Goal: Information Seeking & Learning: Learn about a topic

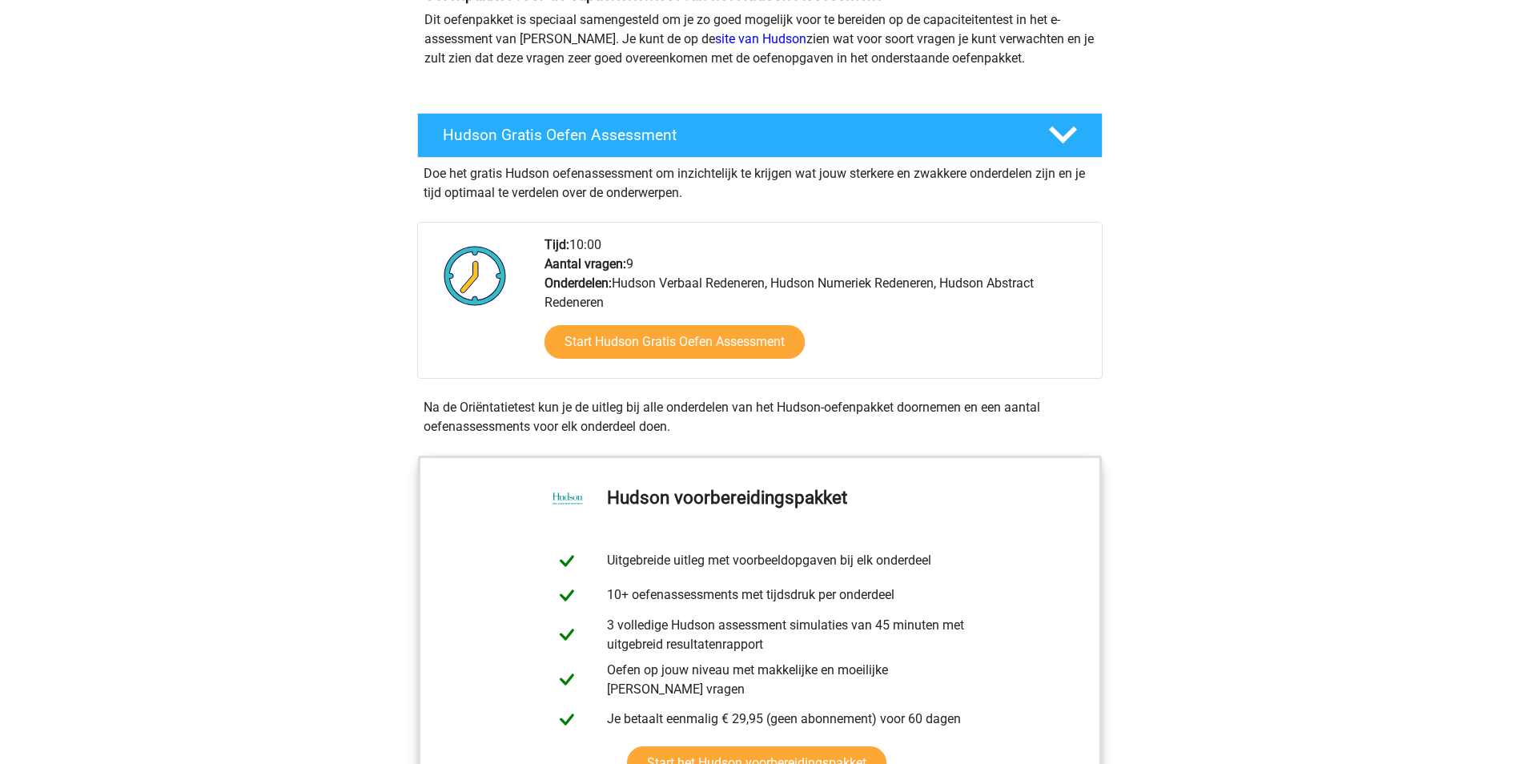
scroll to position [23, 0]
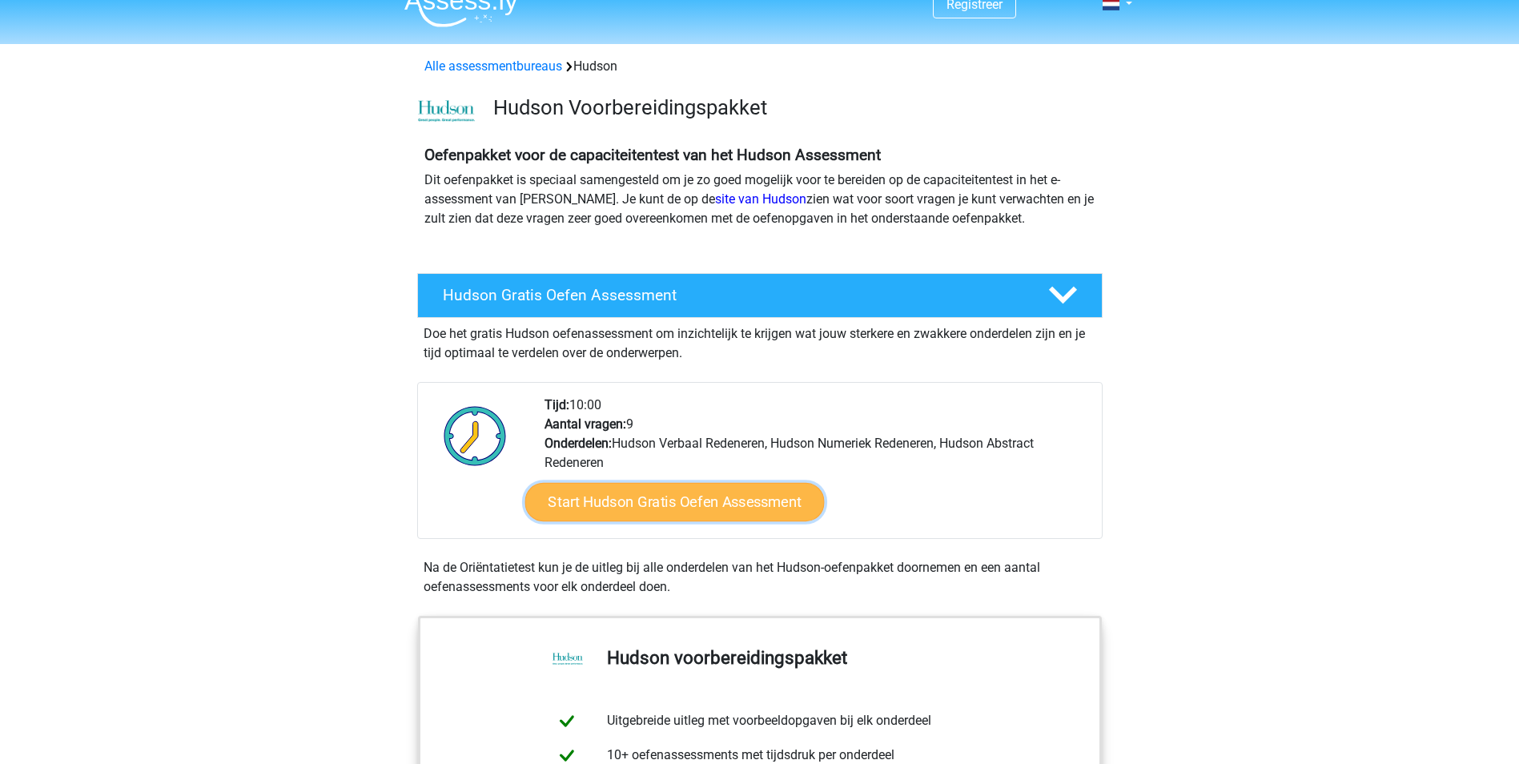
click at [722, 515] on link "Start Hudson Gratis Oefen Assessment" at bounding box center [675, 502] width 300 height 38
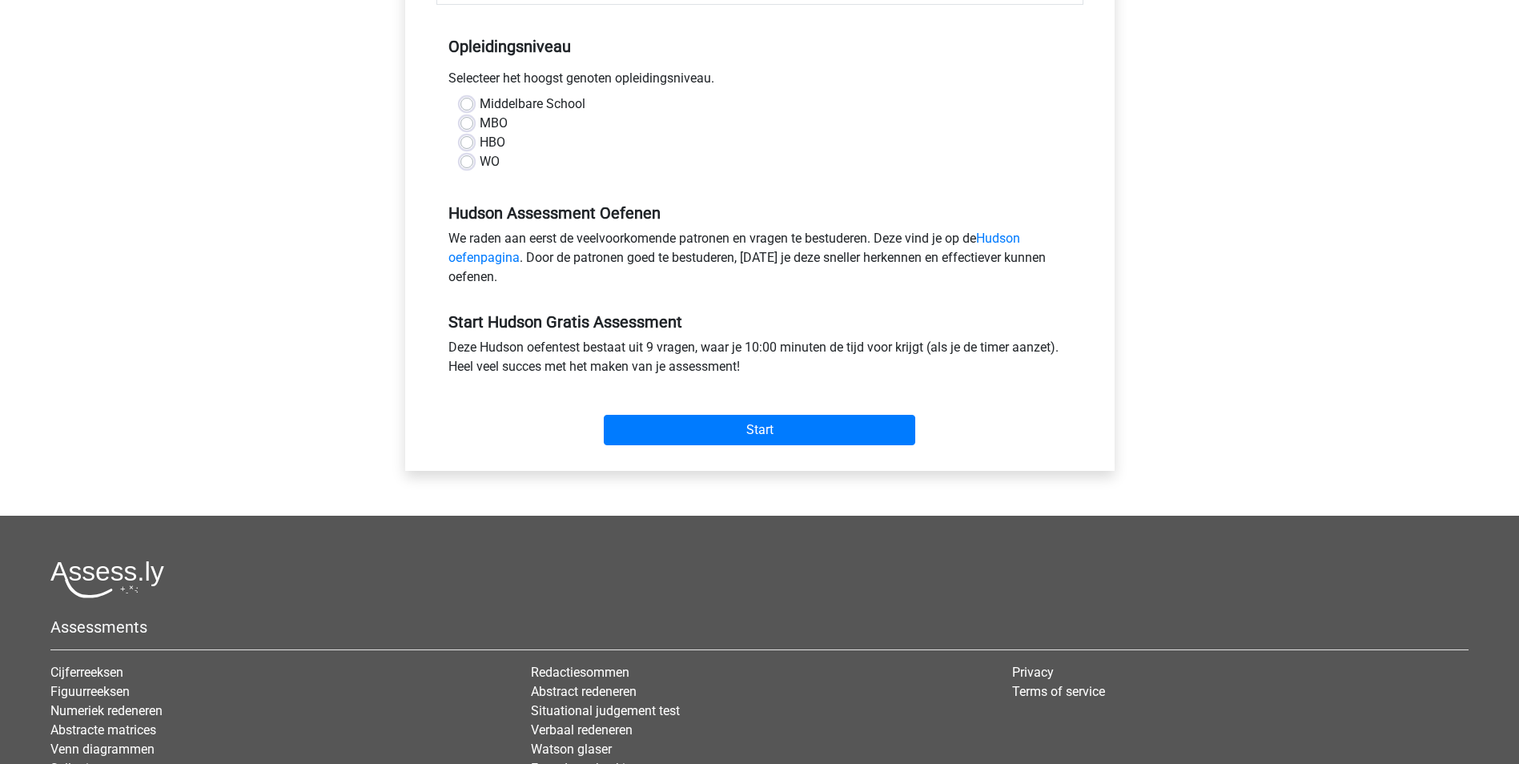
scroll to position [160, 0]
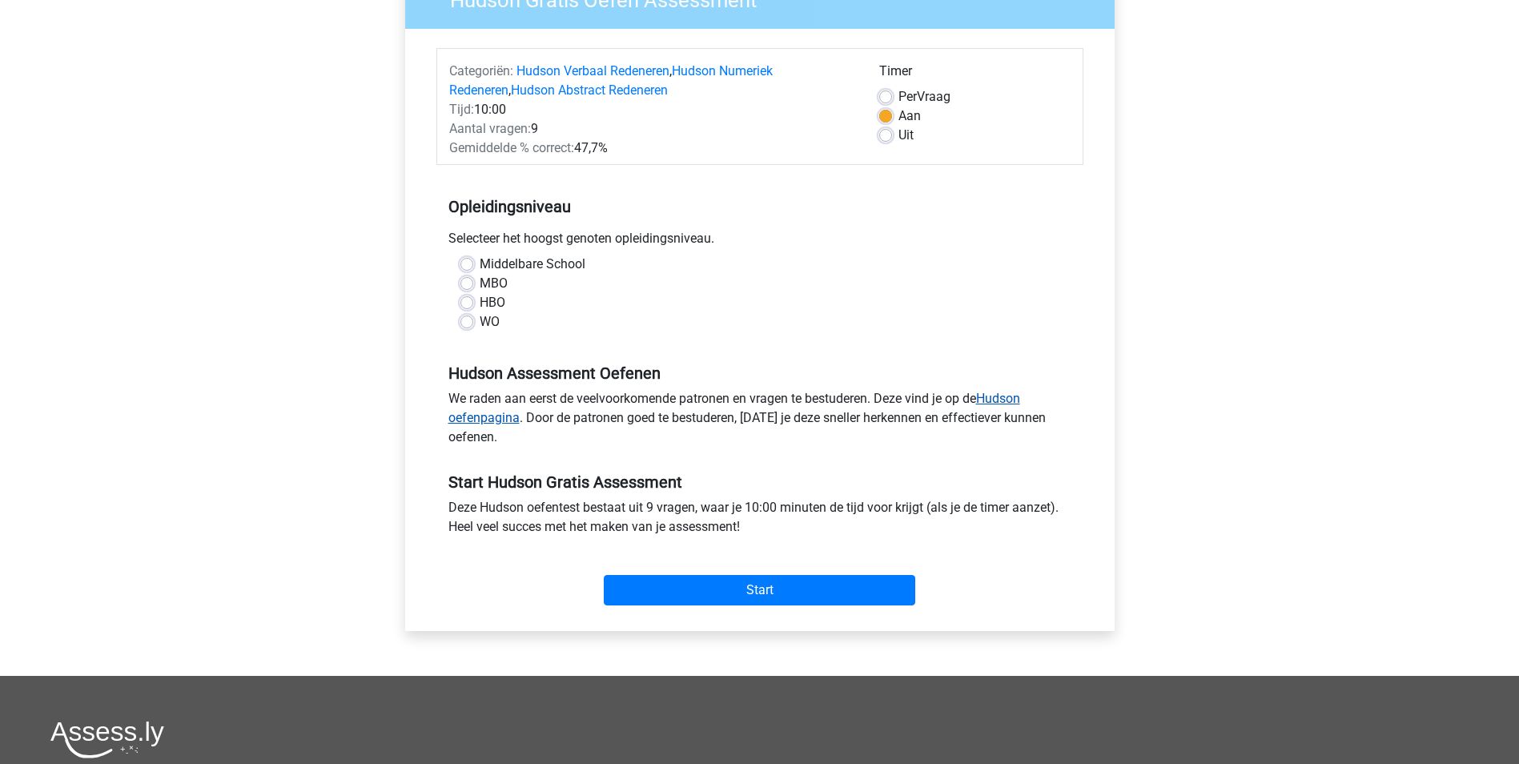
click at [1011, 400] on link "Hudson oefenpagina" at bounding box center [735, 408] width 572 height 34
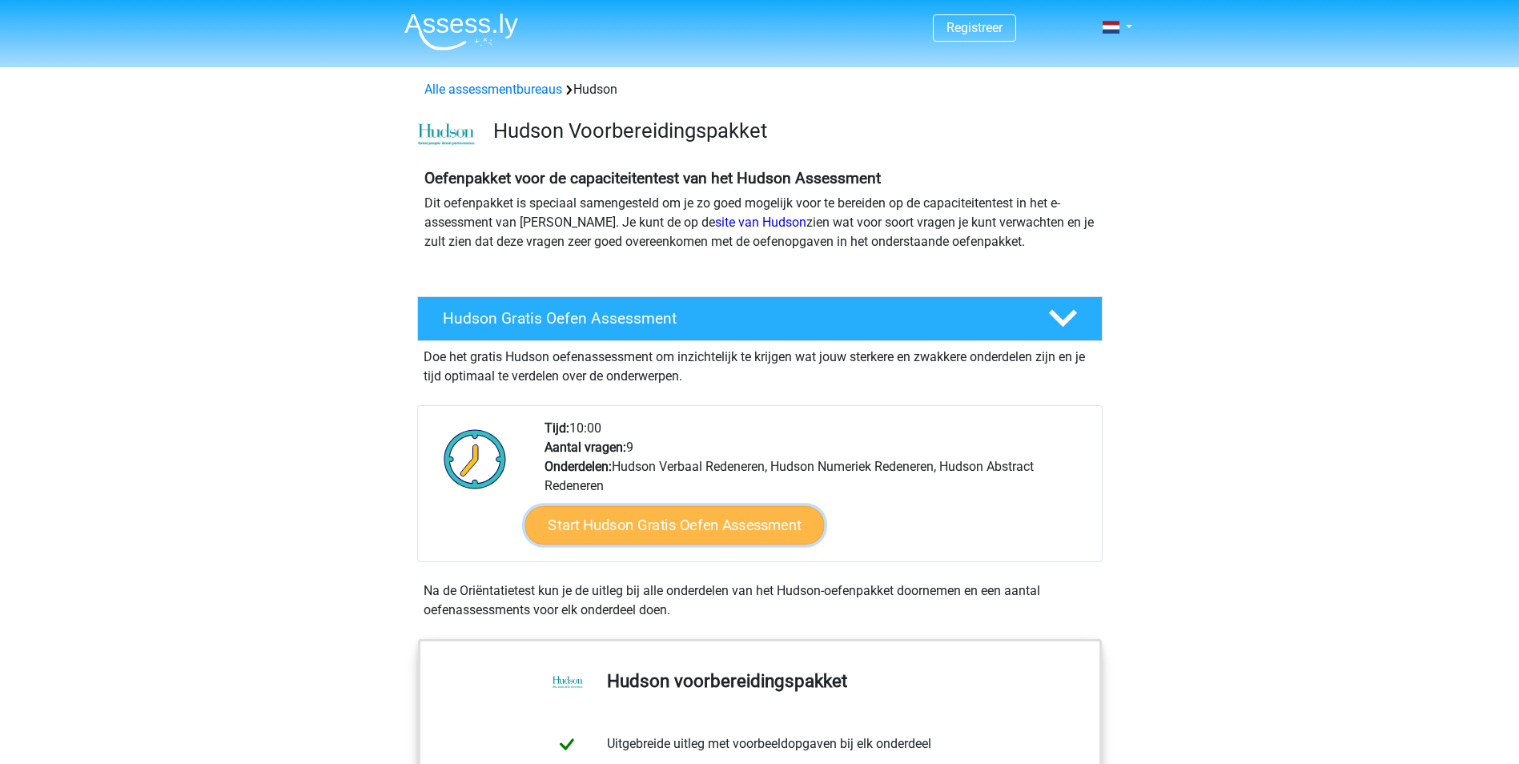
click at [627, 529] on link "Start Hudson Gratis Oefen Assessment" at bounding box center [675, 525] width 300 height 38
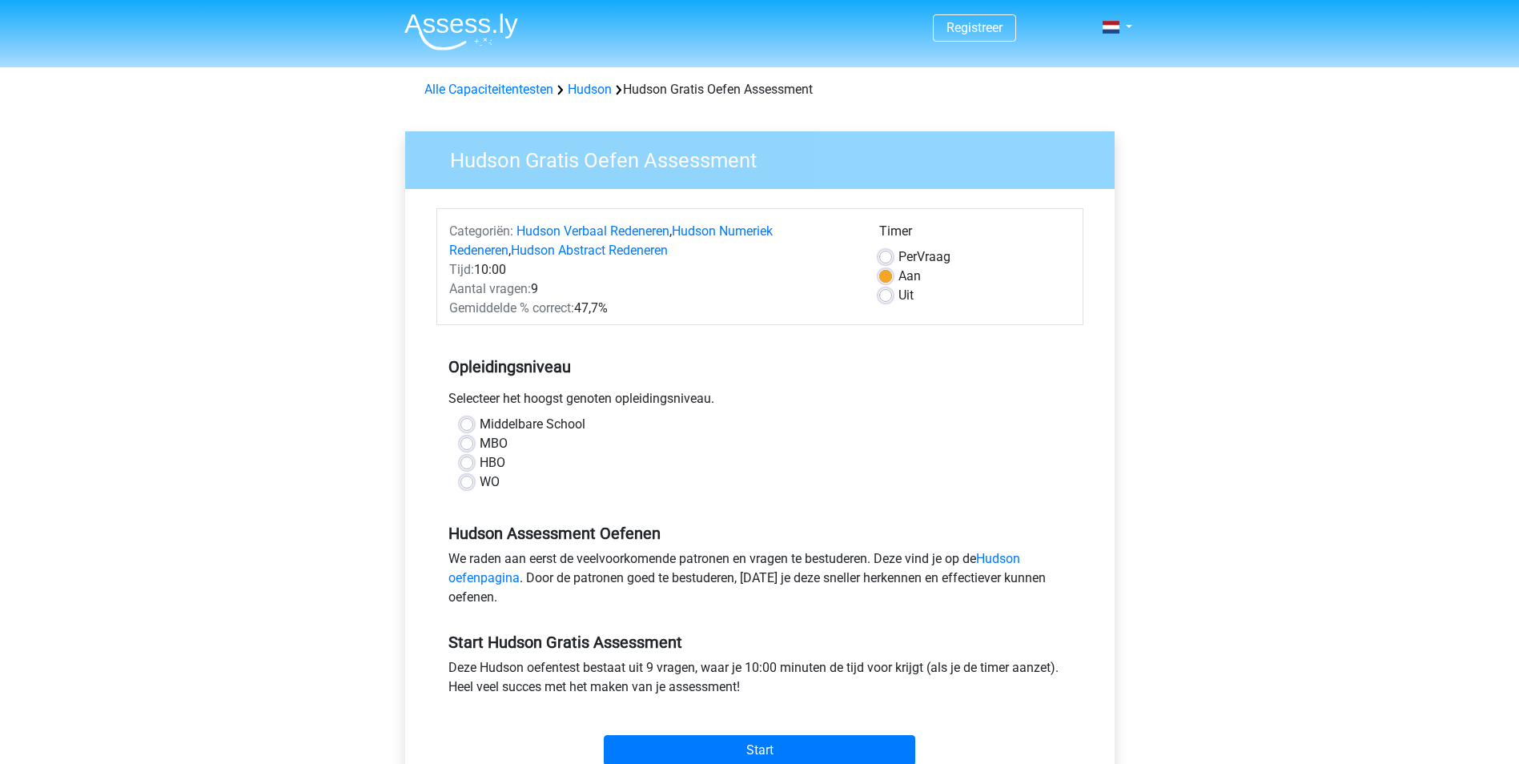
click at [483, 468] on label "HBO" at bounding box center [493, 462] width 26 height 19
click at [473, 468] on input "HBO" at bounding box center [467, 461] width 13 height 16
radio input "true"
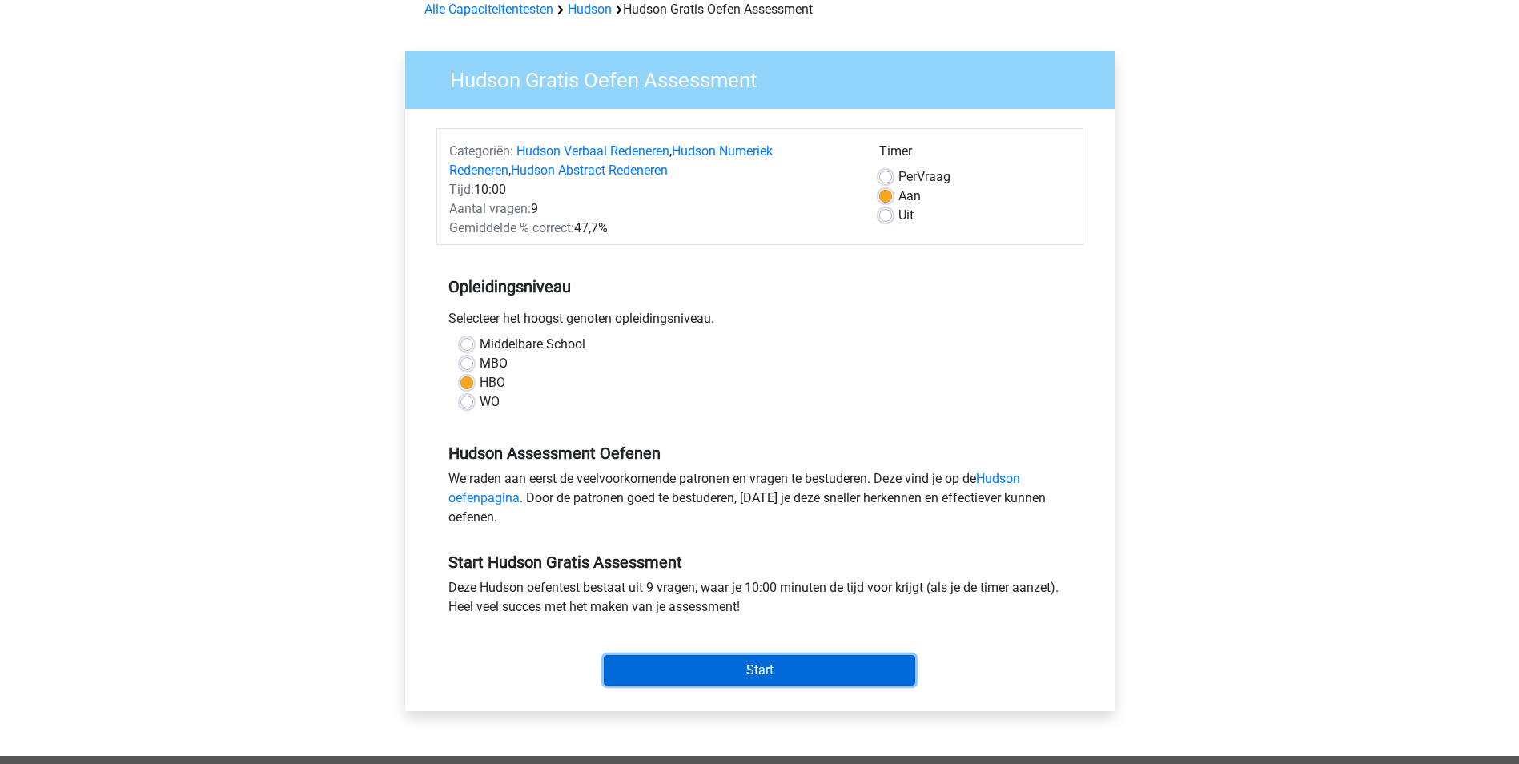
click at [665, 674] on input "Start" at bounding box center [760, 670] width 312 height 30
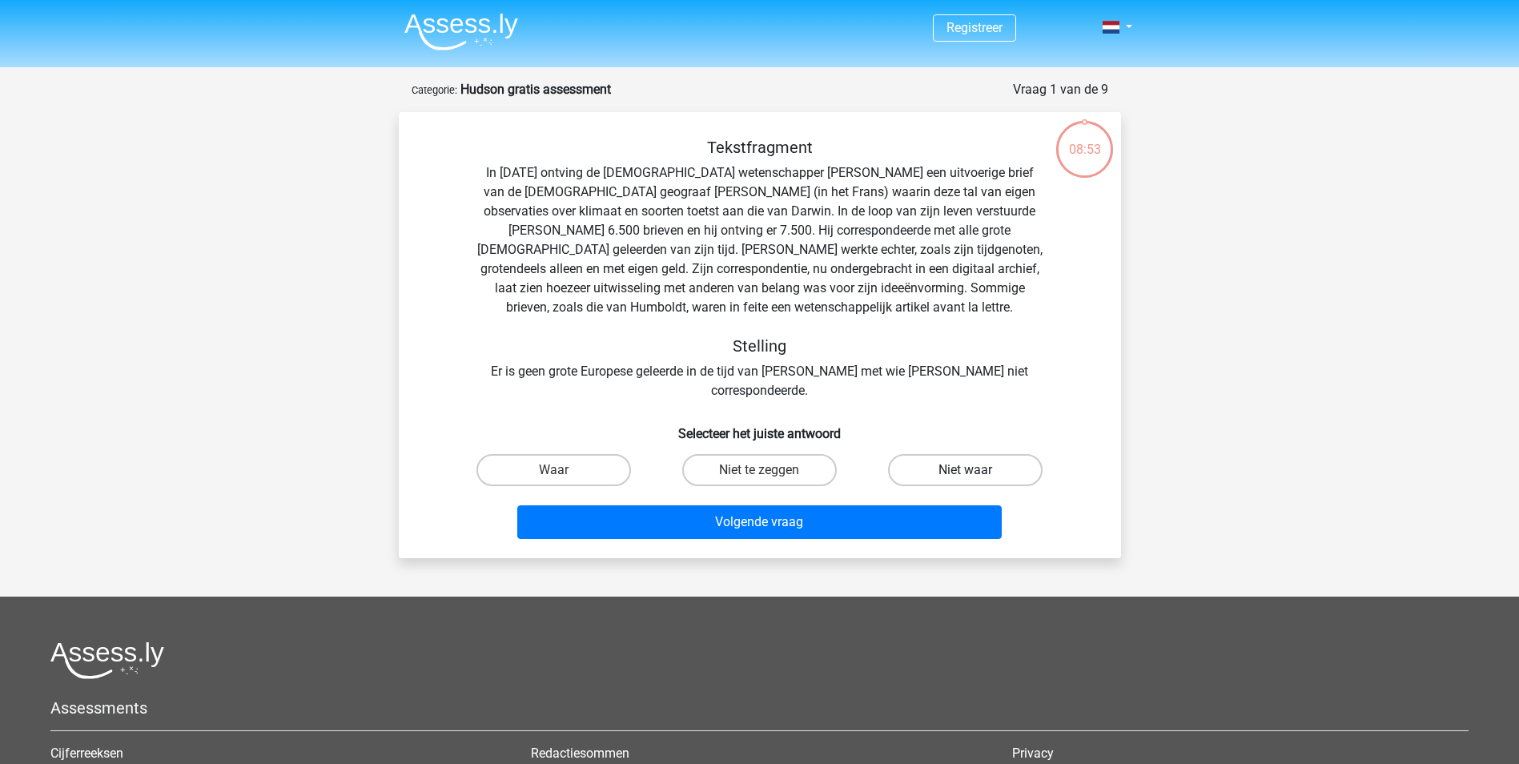
click at [956, 455] on label "Niet waar" at bounding box center [965, 470] width 155 height 32
click at [966, 470] on input "Niet waar" at bounding box center [971, 475] width 10 height 10
radio input "true"
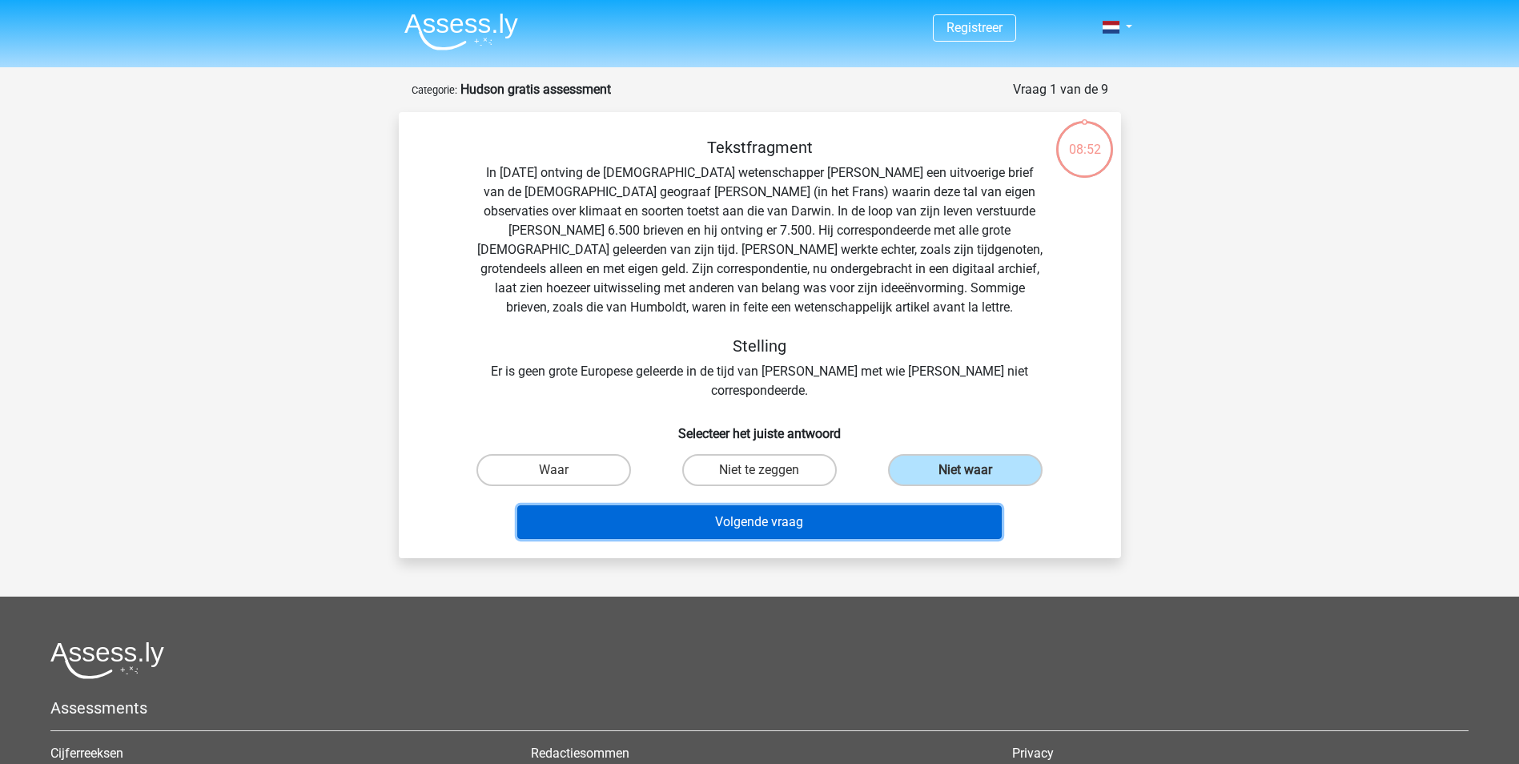
click at [733, 505] on button "Volgende vraag" at bounding box center [759, 522] width 485 height 34
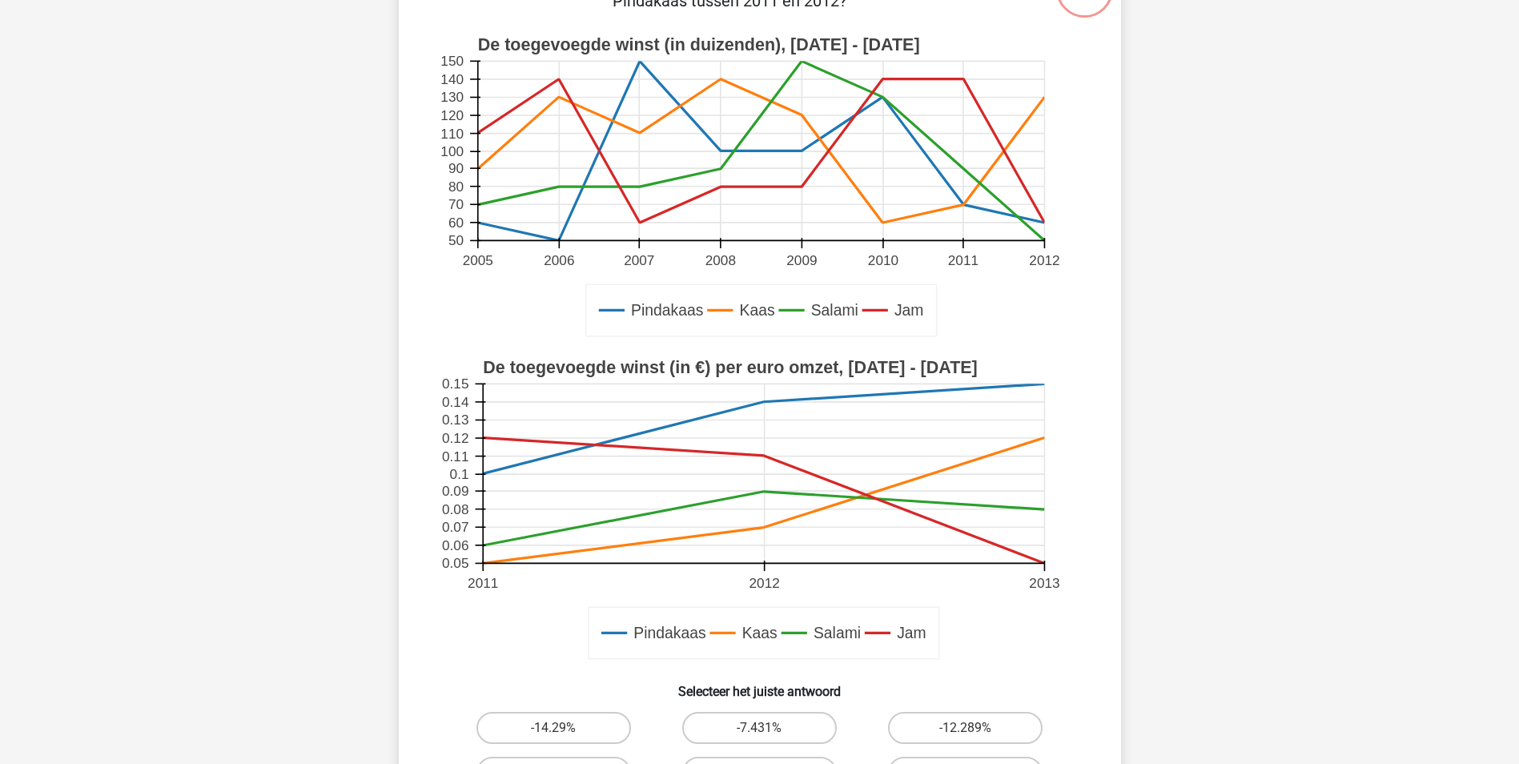
scroll to position [240, 0]
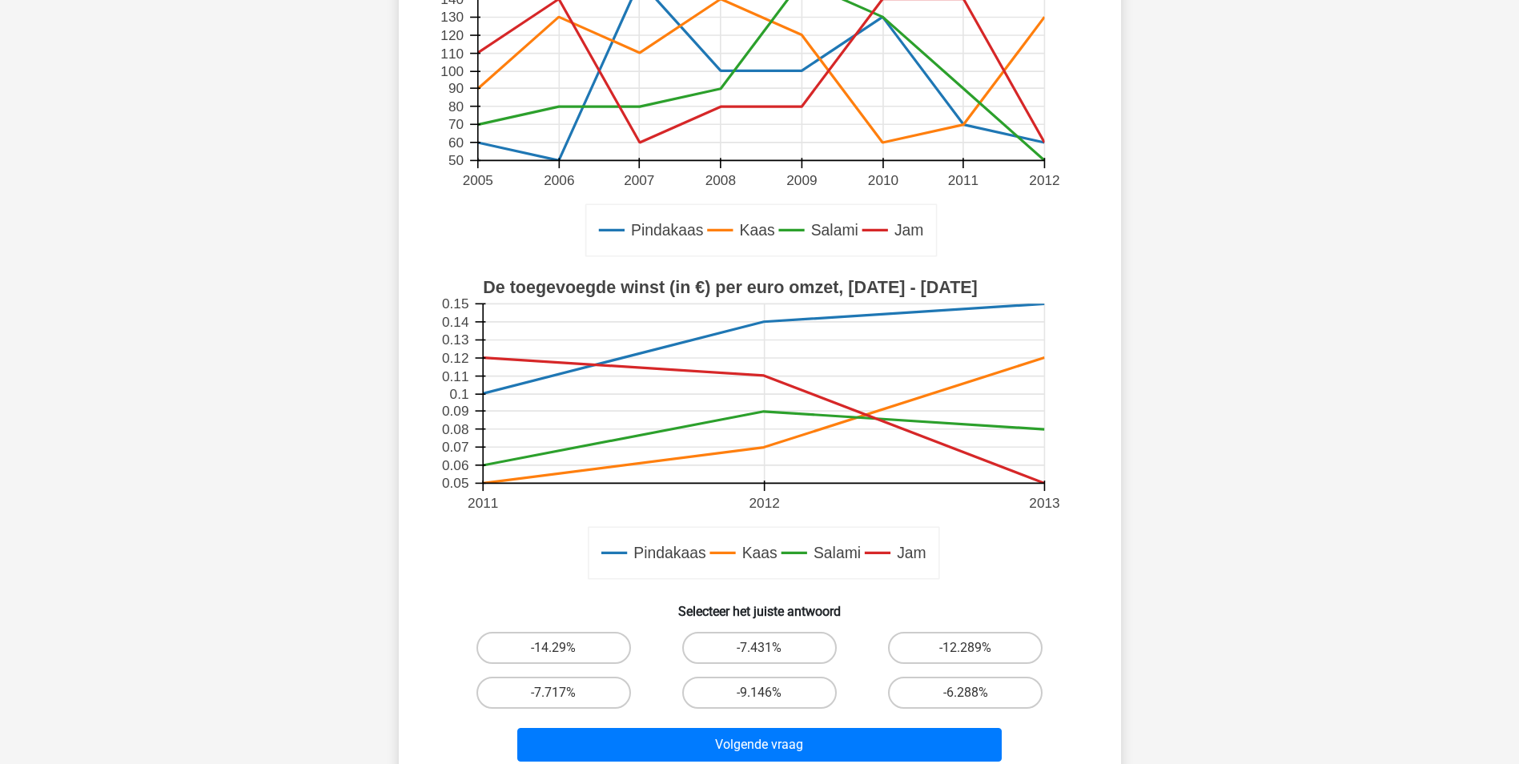
click at [556, 649] on input "-14.29%" at bounding box center [558, 653] width 10 height 10
radio input "true"
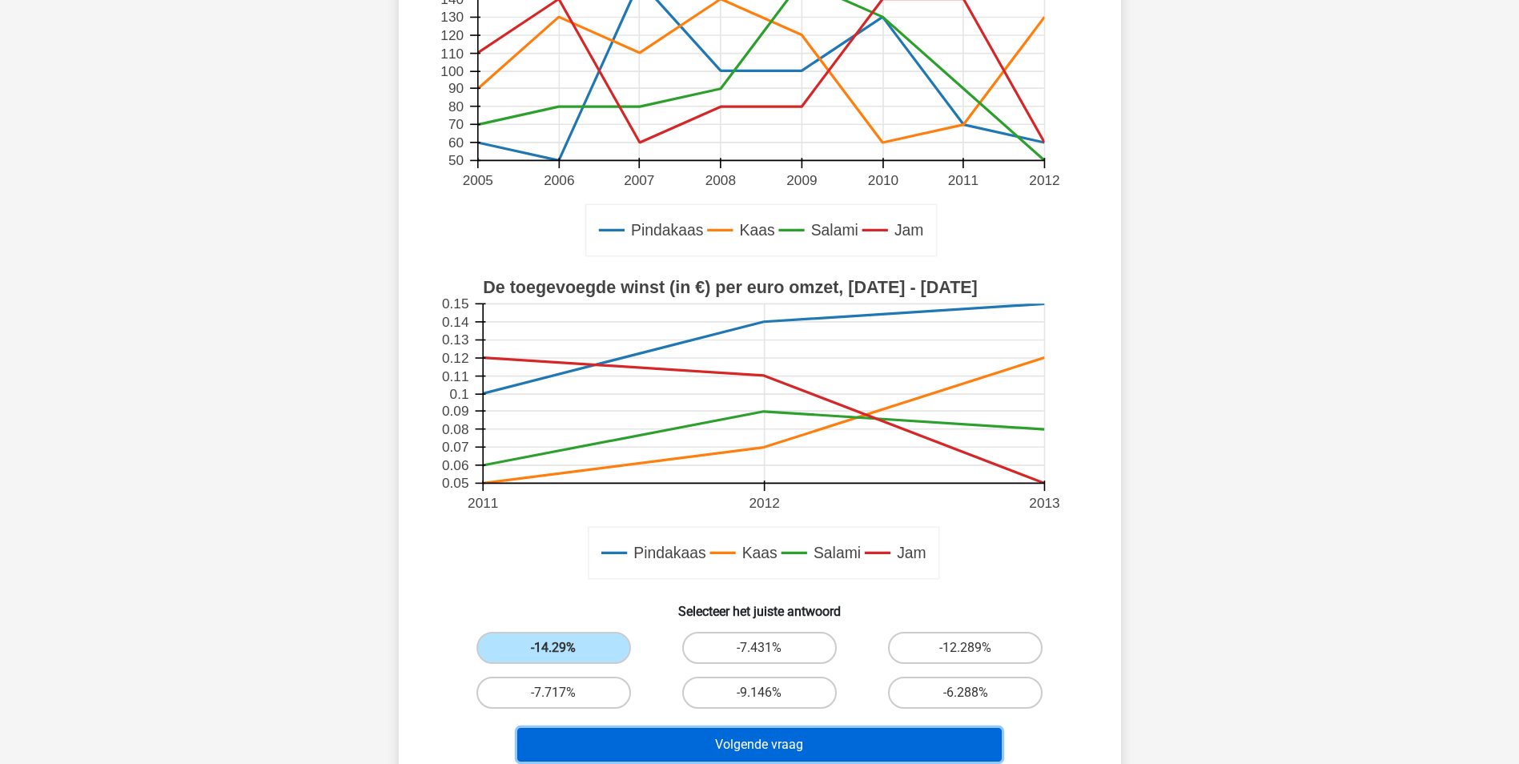
click at [742, 748] on button "Volgende vraag" at bounding box center [759, 745] width 485 height 34
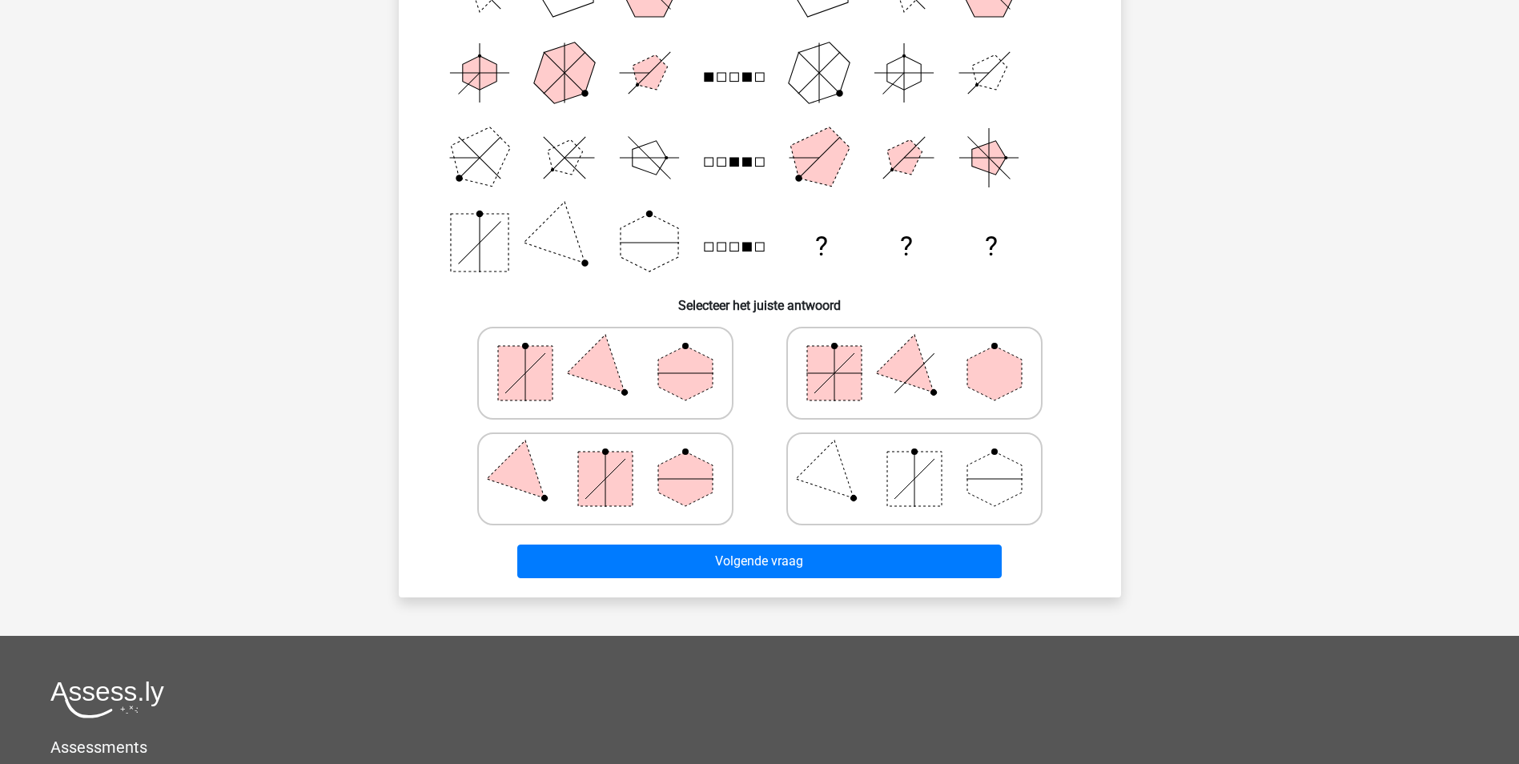
scroll to position [80, 0]
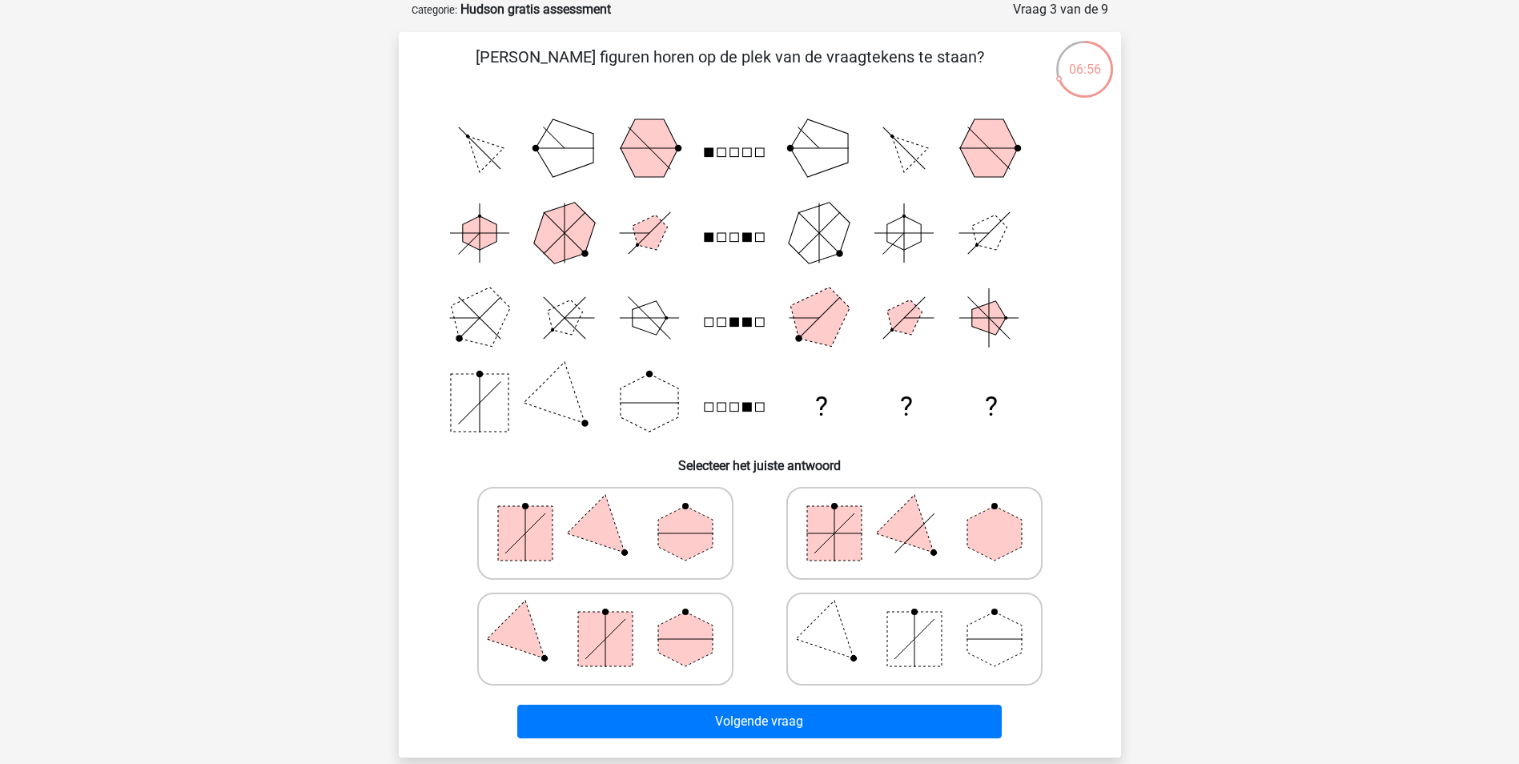
click at [735, 156] on rect at bounding box center [734, 152] width 9 height 9
click at [729, 156] on icon "? ? ?" at bounding box center [760, 276] width 646 height 340
click at [901, 646] on rect at bounding box center [914, 639] width 54 height 54
click at [915, 619] on input "radio" at bounding box center [920, 614] width 10 height 10
radio input "true"
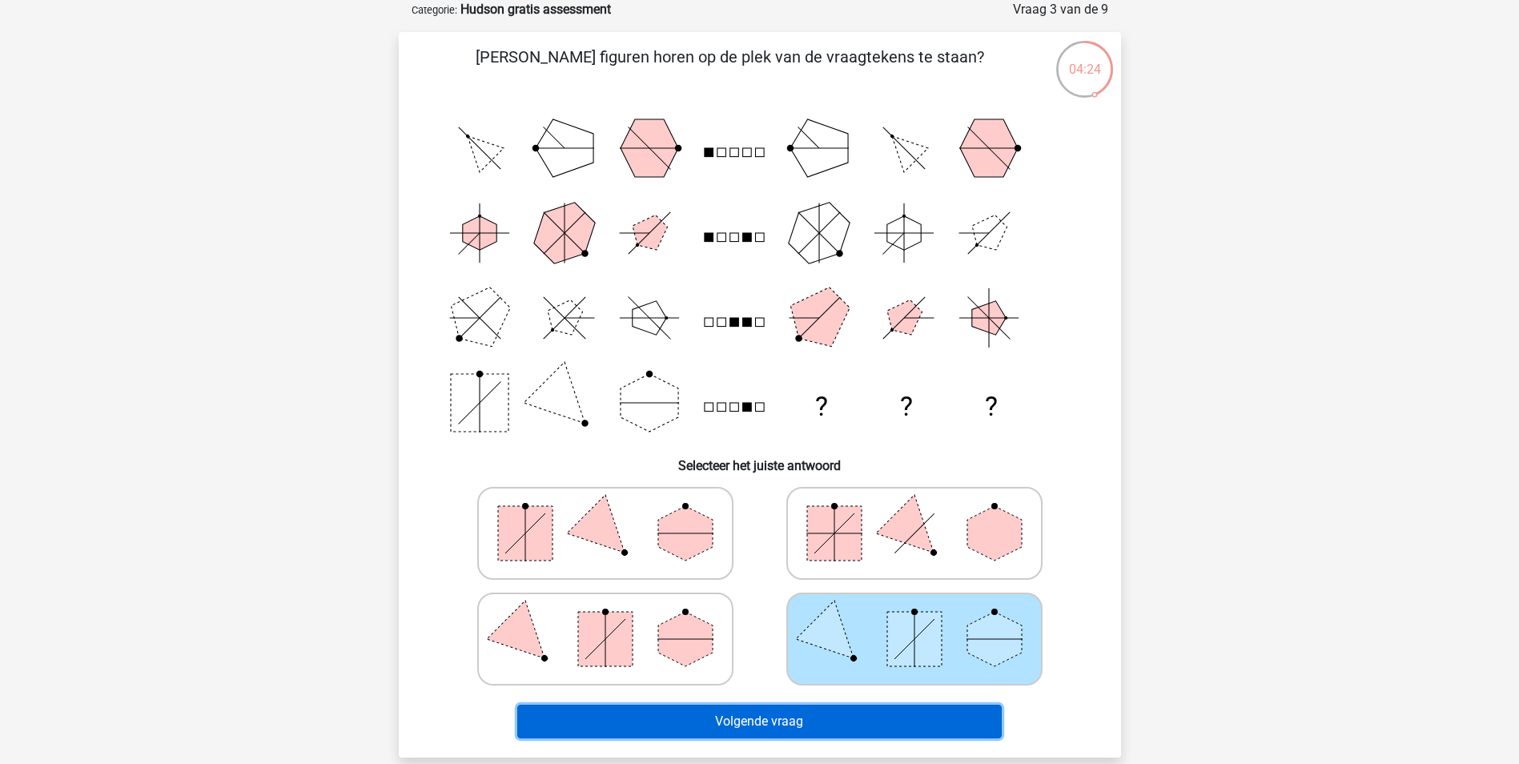
click at [818, 716] on button "Volgende vraag" at bounding box center [759, 722] width 485 height 34
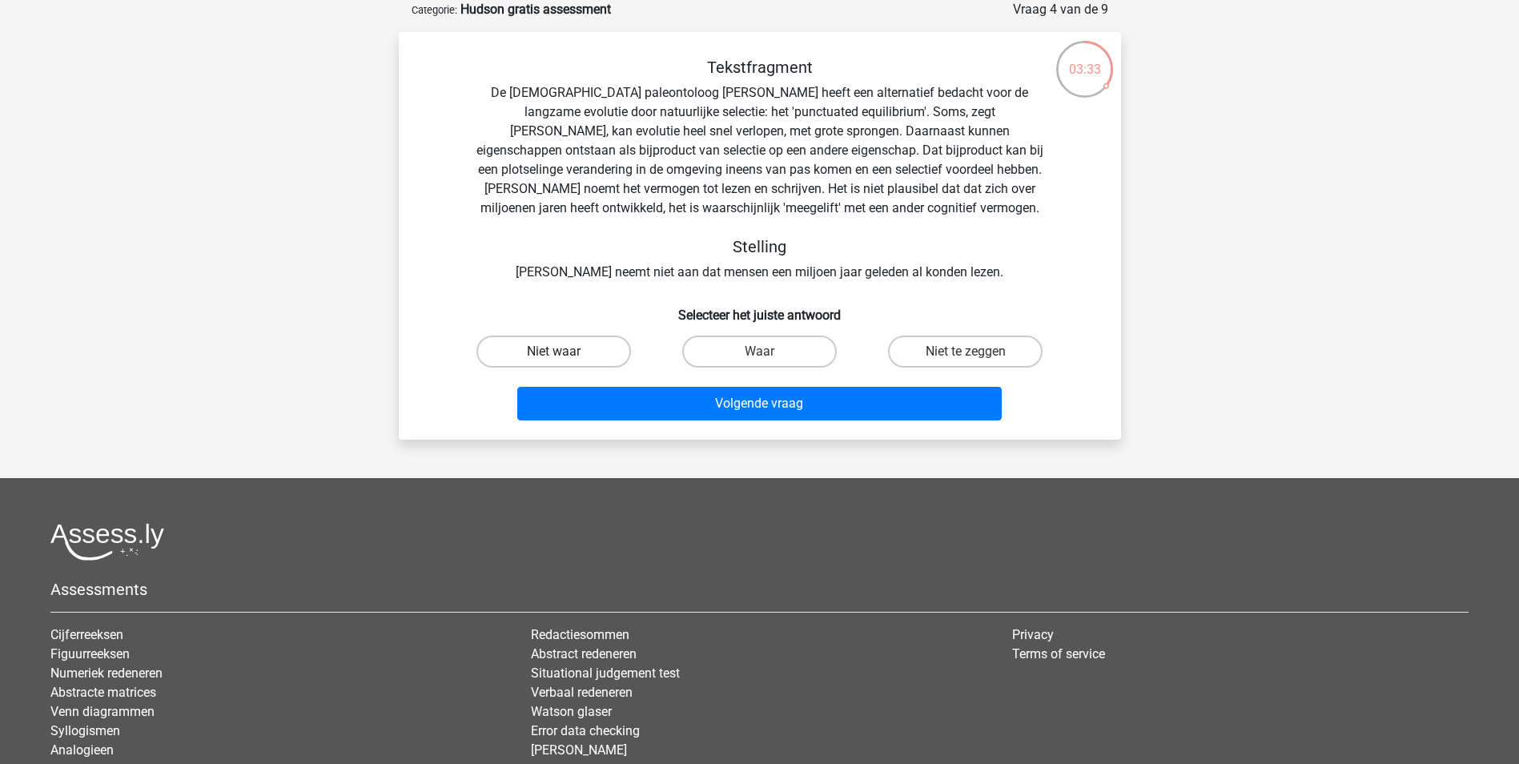
click at [534, 353] on label "Niet waar" at bounding box center [554, 352] width 155 height 32
click at [553, 353] on input "Niet waar" at bounding box center [558, 357] width 10 height 10
radio input "true"
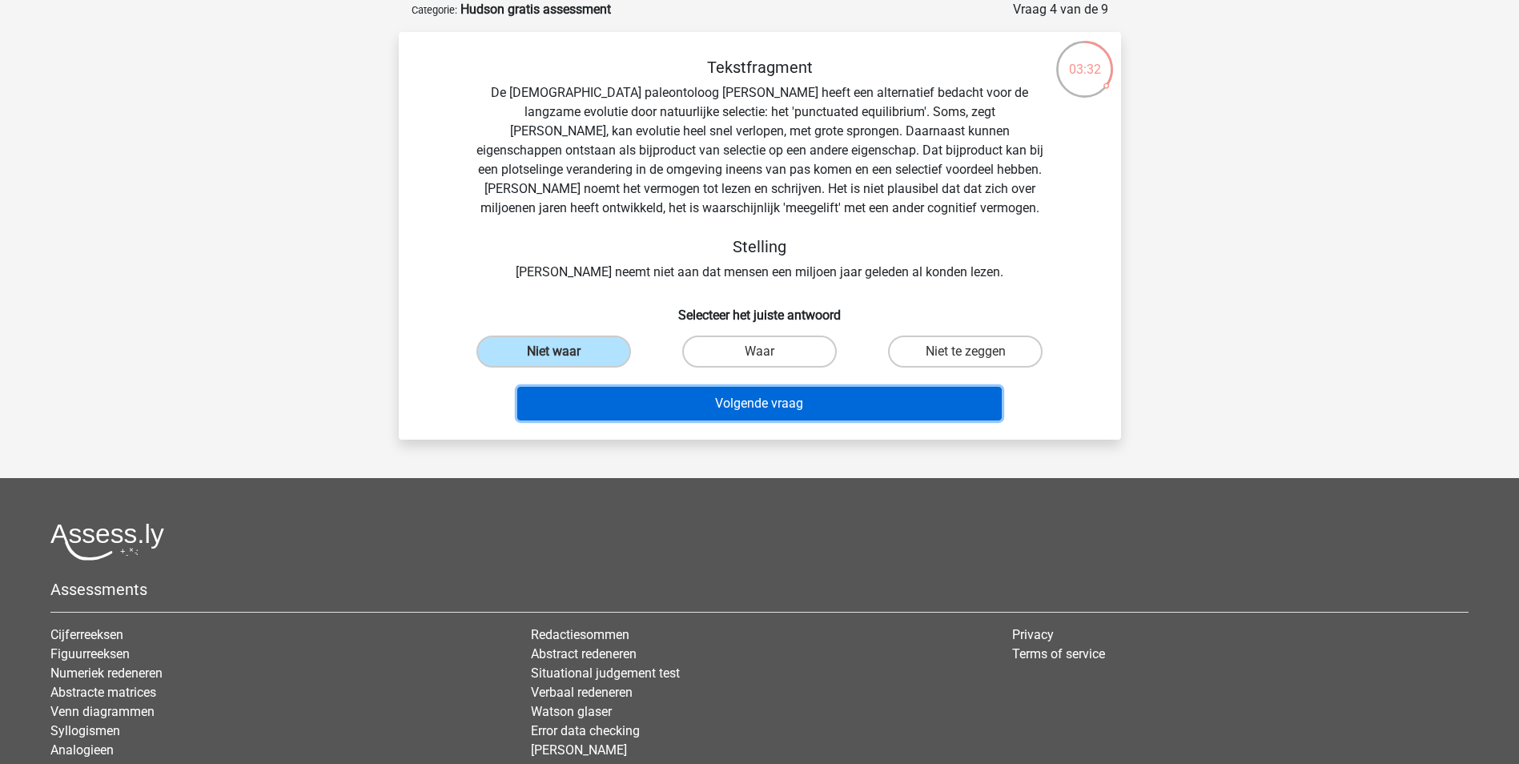
click at [698, 408] on button "Volgende vraag" at bounding box center [759, 404] width 485 height 34
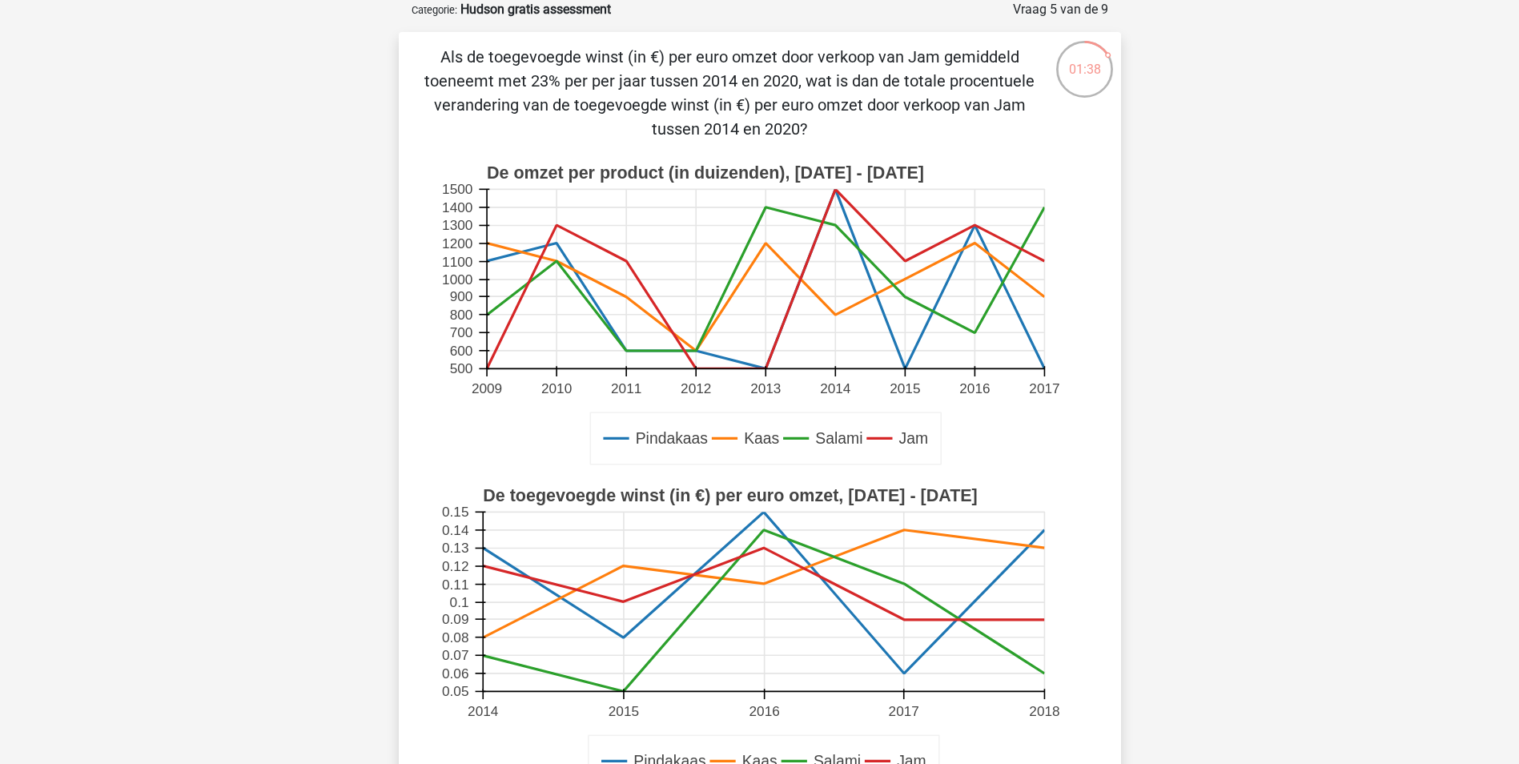
scroll to position [240, 0]
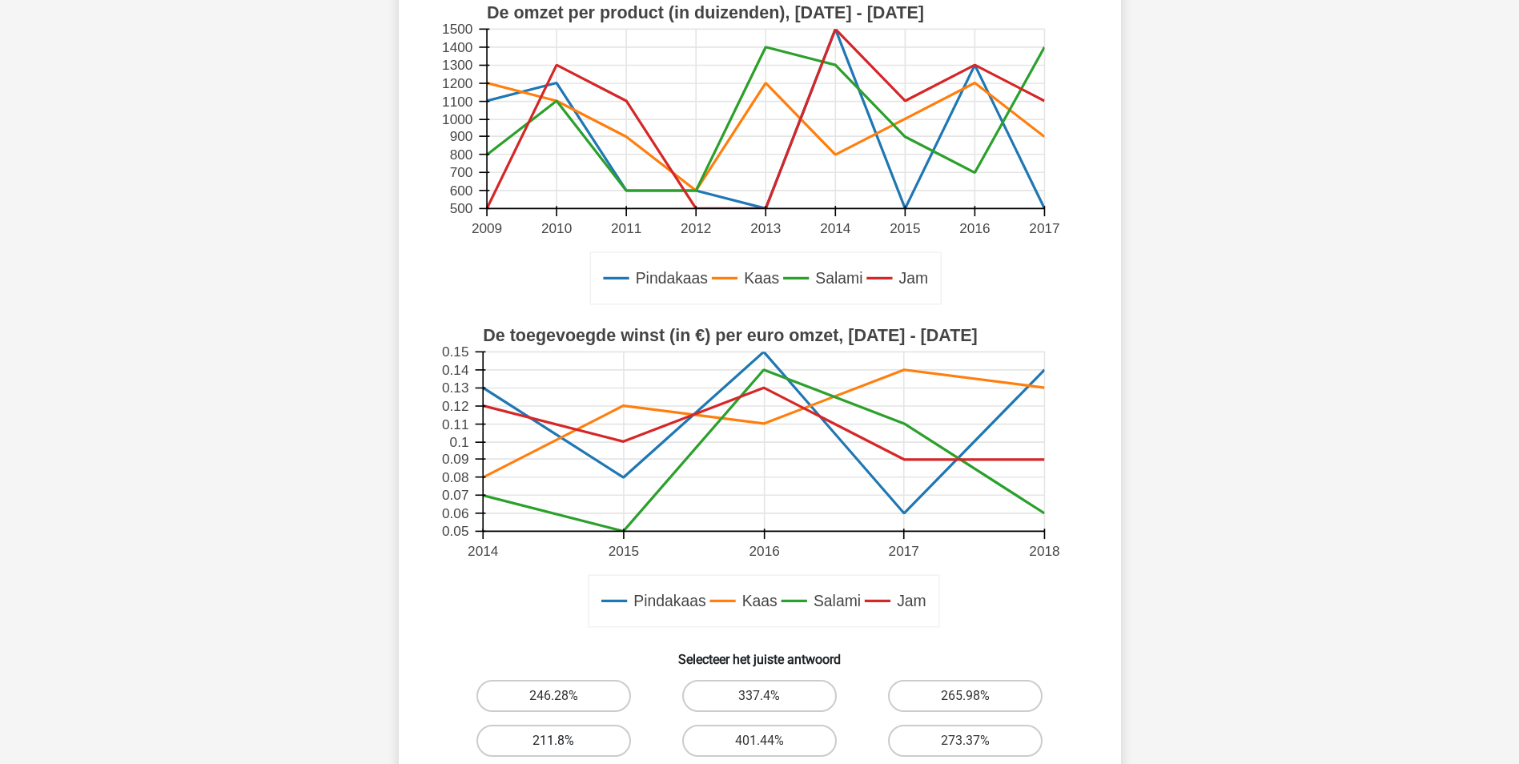
click at [578, 738] on label "211.8%" at bounding box center [554, 741] width 155 height 32
click at [564, 741] on input "211.8%" at bounding box center [558, 746] width 10 height 10
radio input "true"
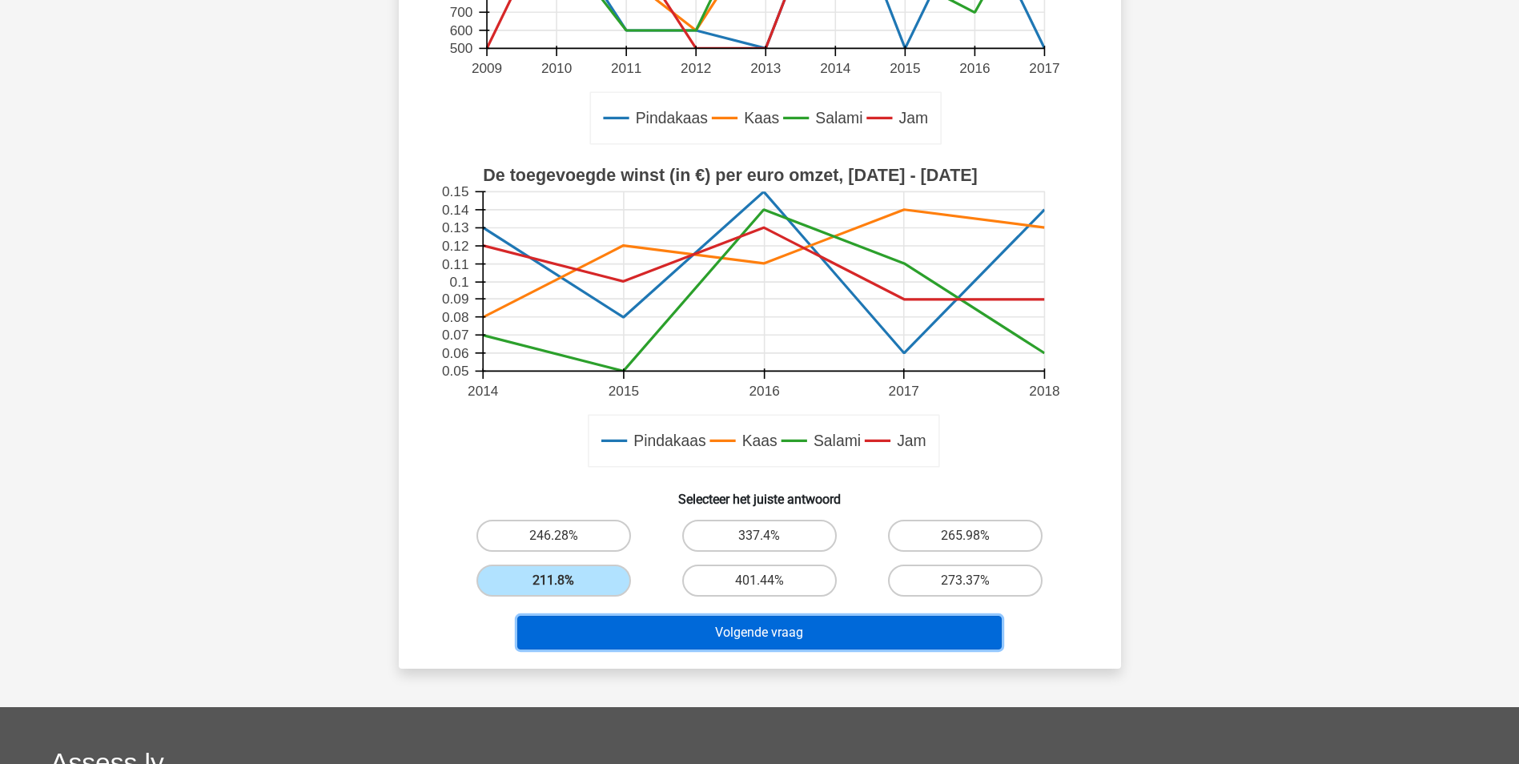
click at [796, 640] on button "Volgende vraag" at bounding box center [759, 633] width 485 height 34
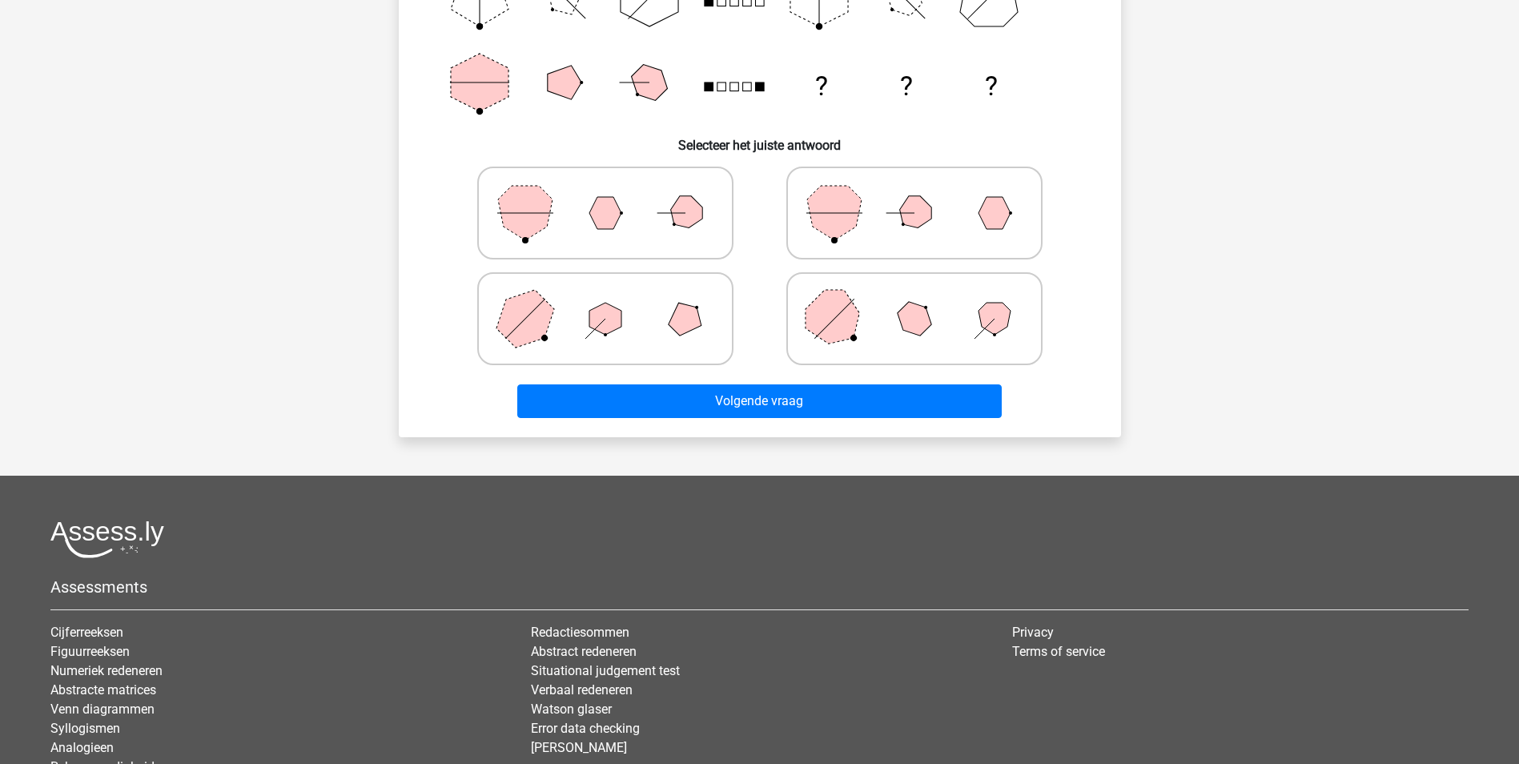
scroll to position [80, 0]
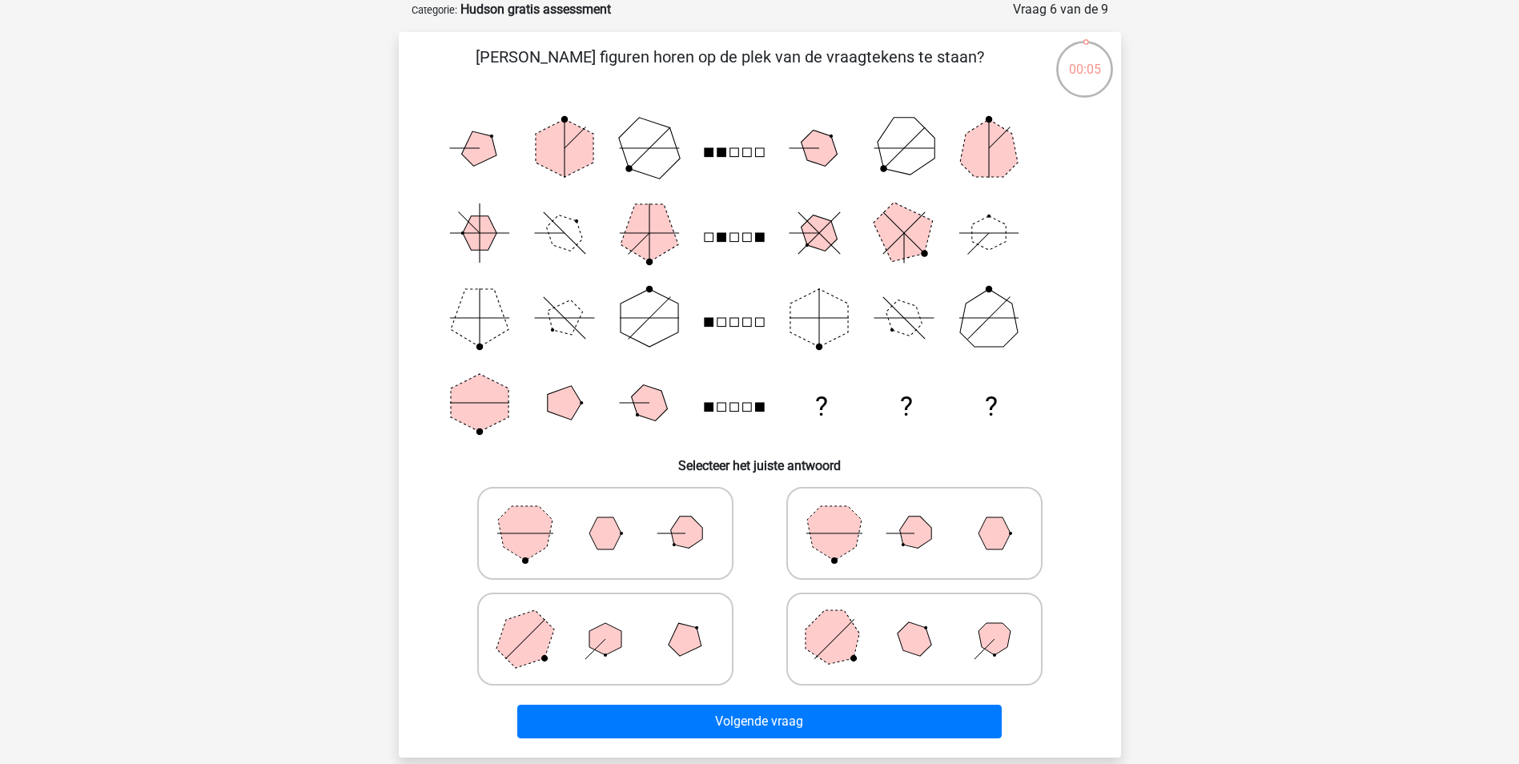
click at [654, 539] on icon at bounding box center [605, 533] width 240 height 80
click at [616, 513] on input "radio" at bounding box center [611, 508] width 10 height 10
radio input "true"
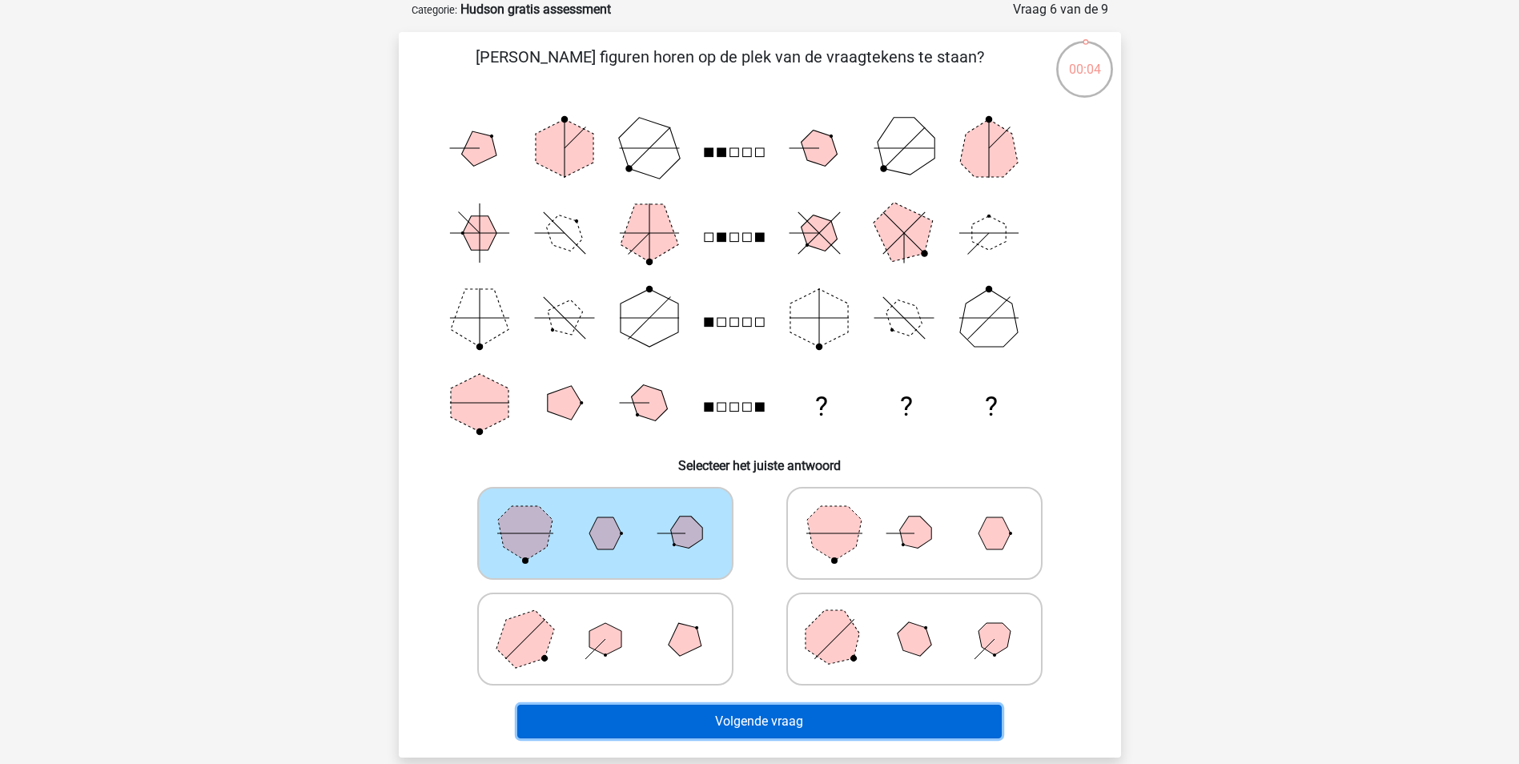
click at [745, 720] on button "Volgende vraag" at bounding box center [759, 722] width 485 height 34
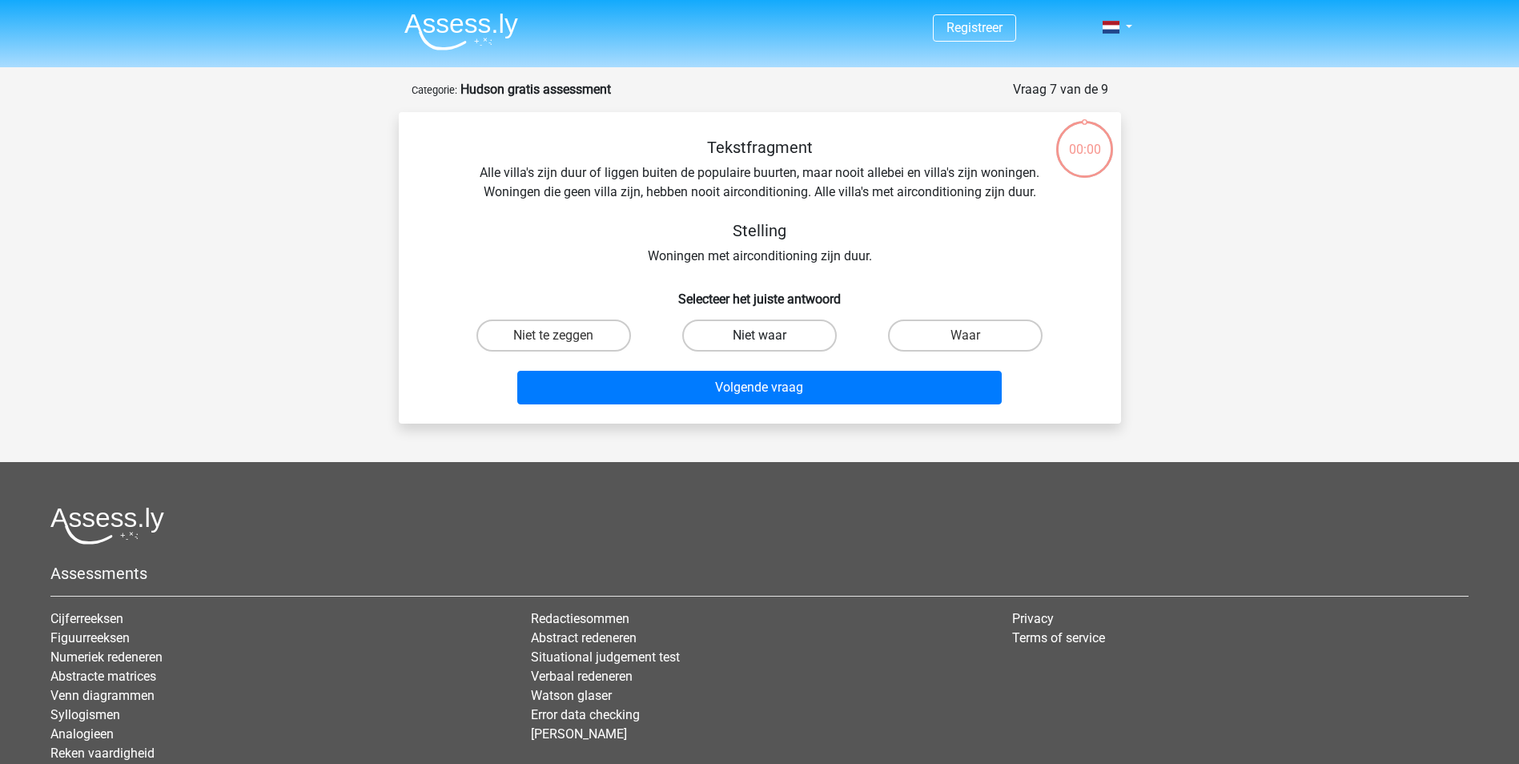
scroll to position [80, 0]
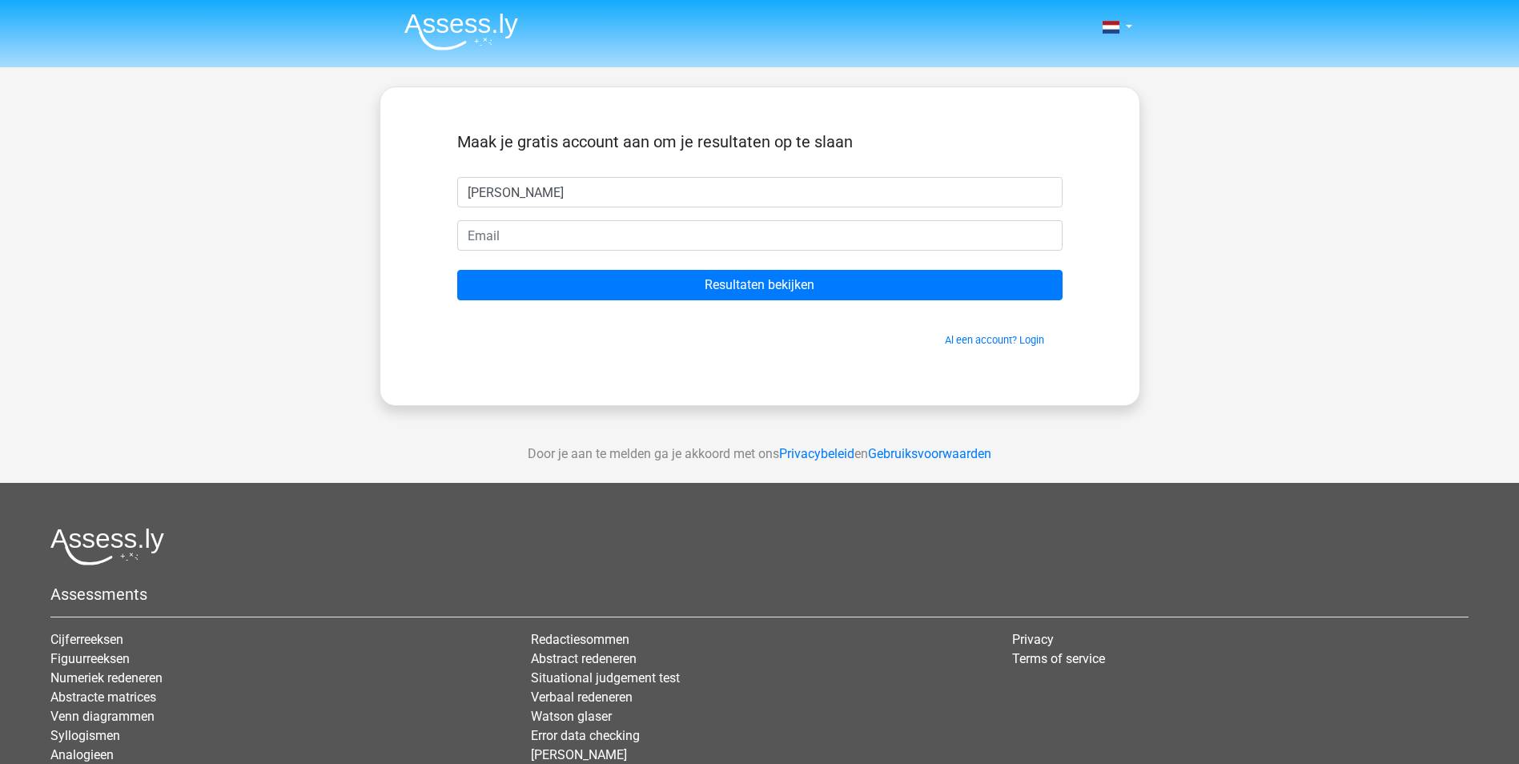
type input "[PERSON_NAME]"
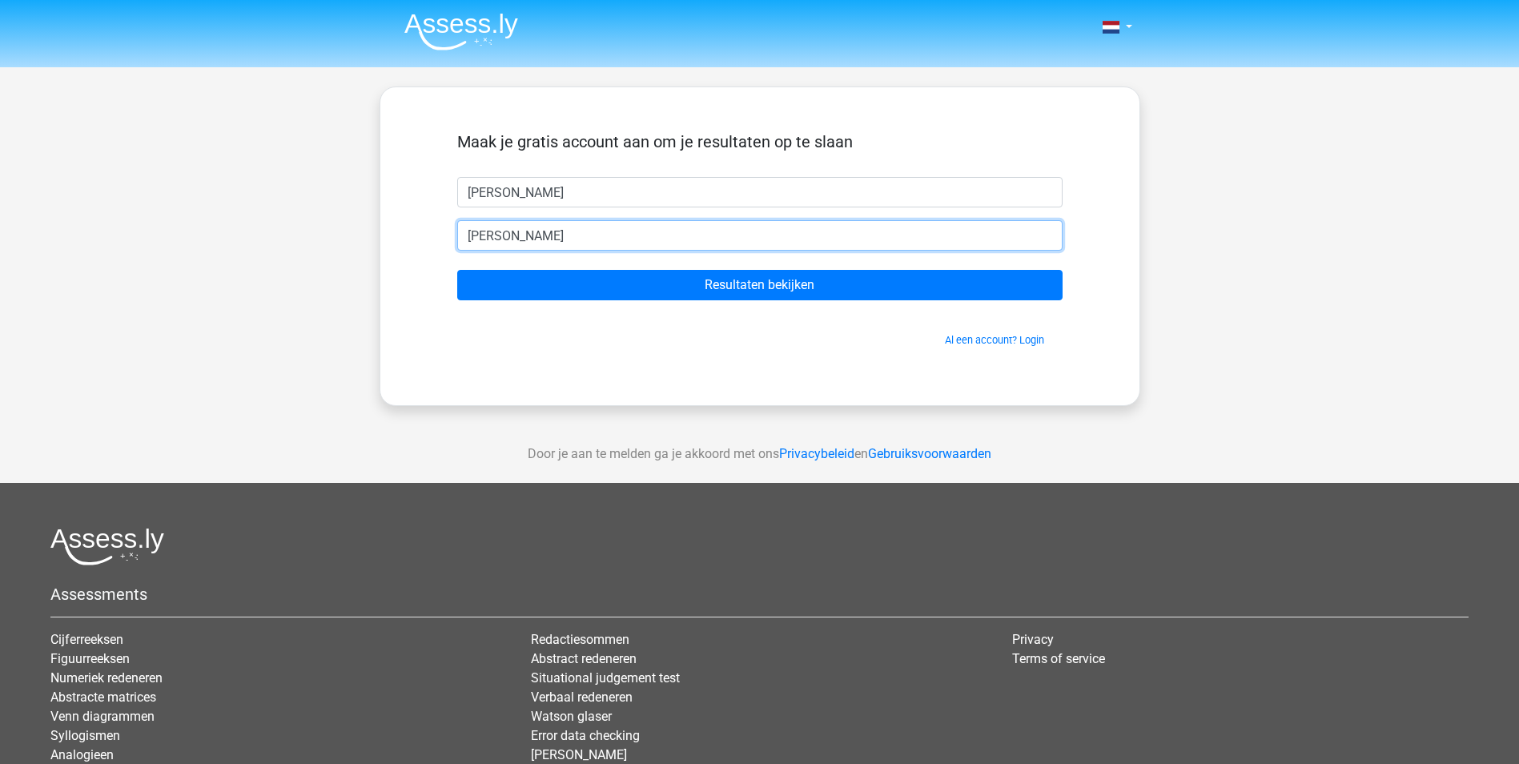
type input "[EMAIL_ADDRESS][DOMAIN_NAME]"
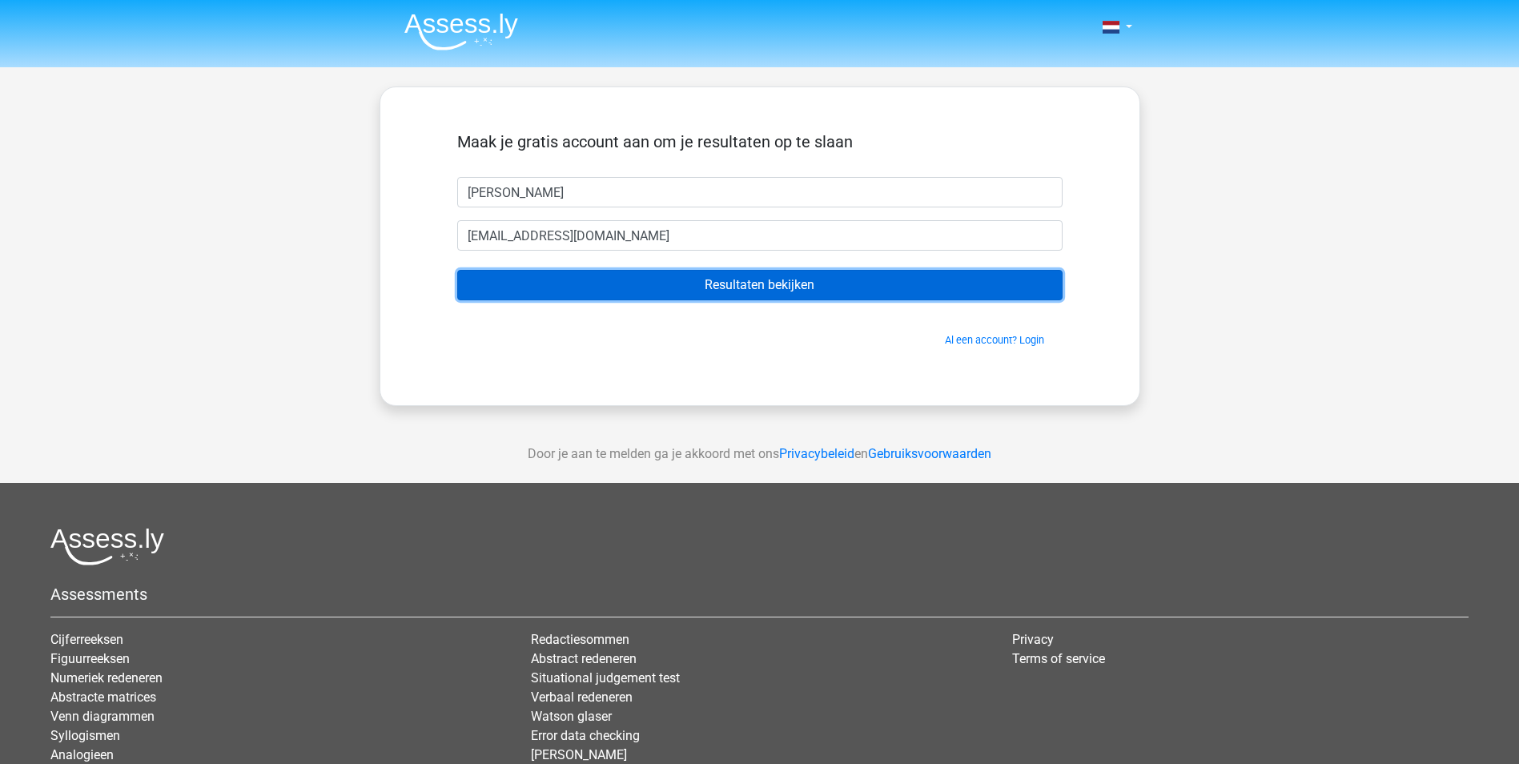
click at [815, 292] on input "Resultaten bekijken" at bounding box center [760, 285] width 606 height 30
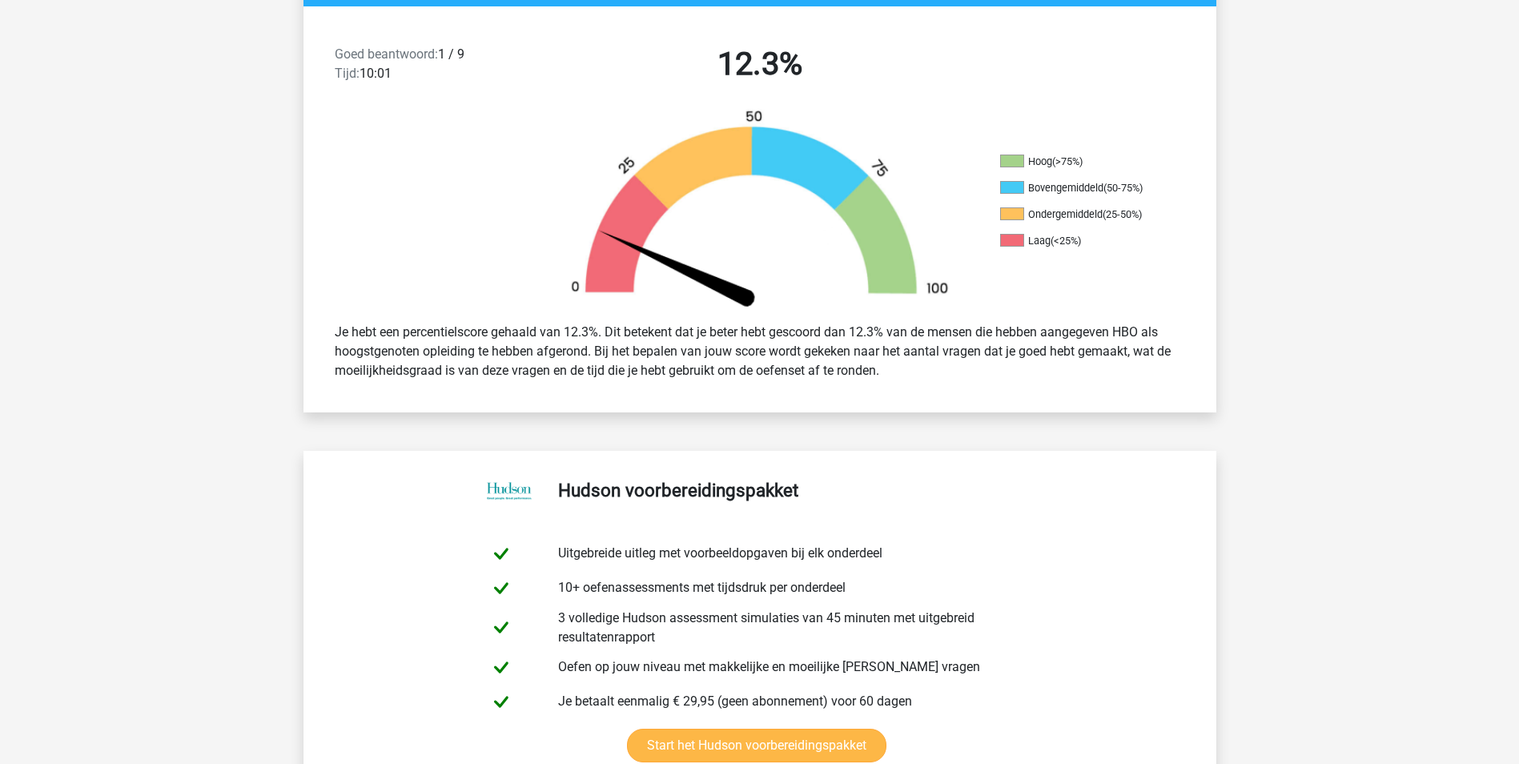
scroll to position [320, 0]
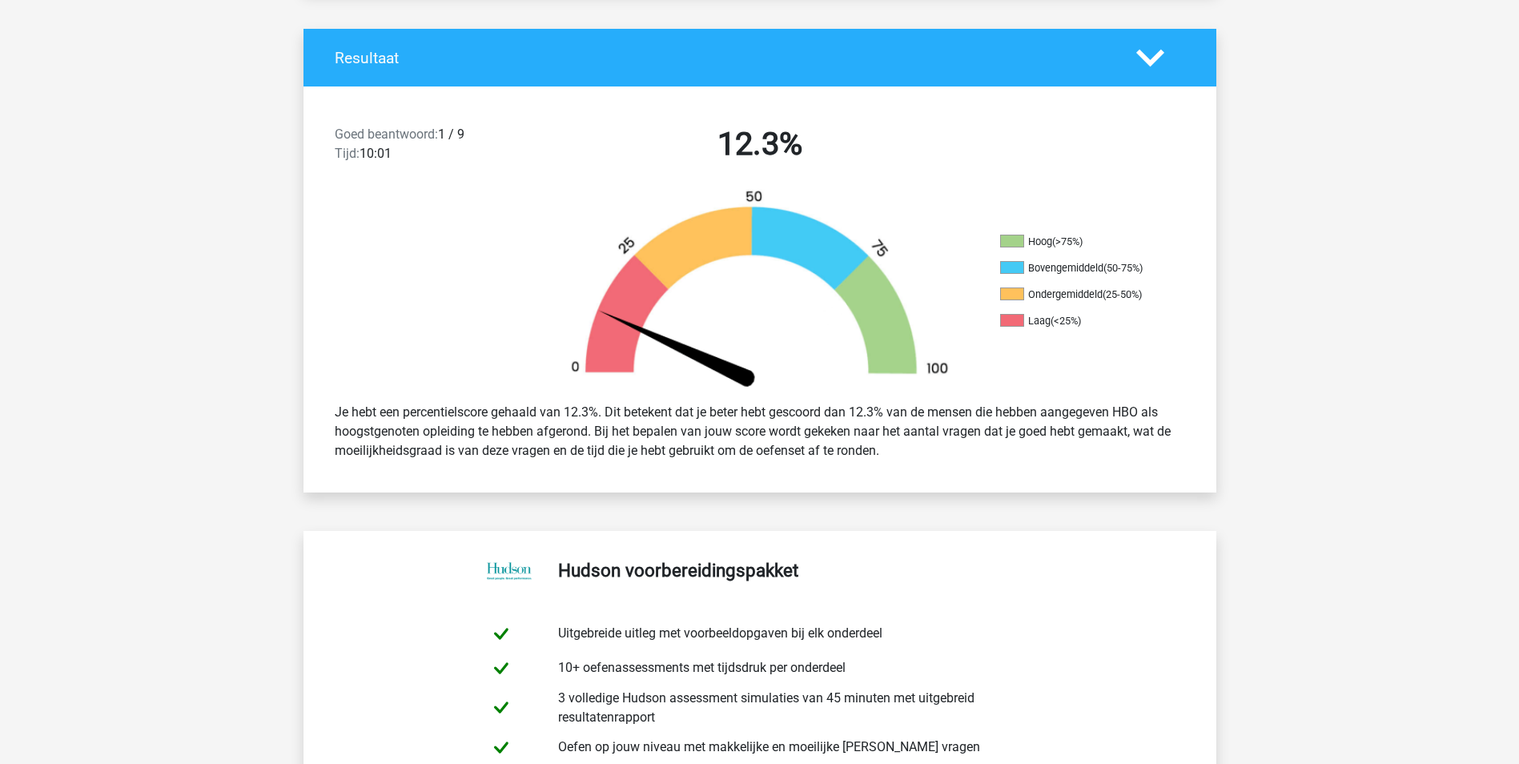
click at [1153, 58] on polygon at bounding box center [1151, 58] width 28 height 18
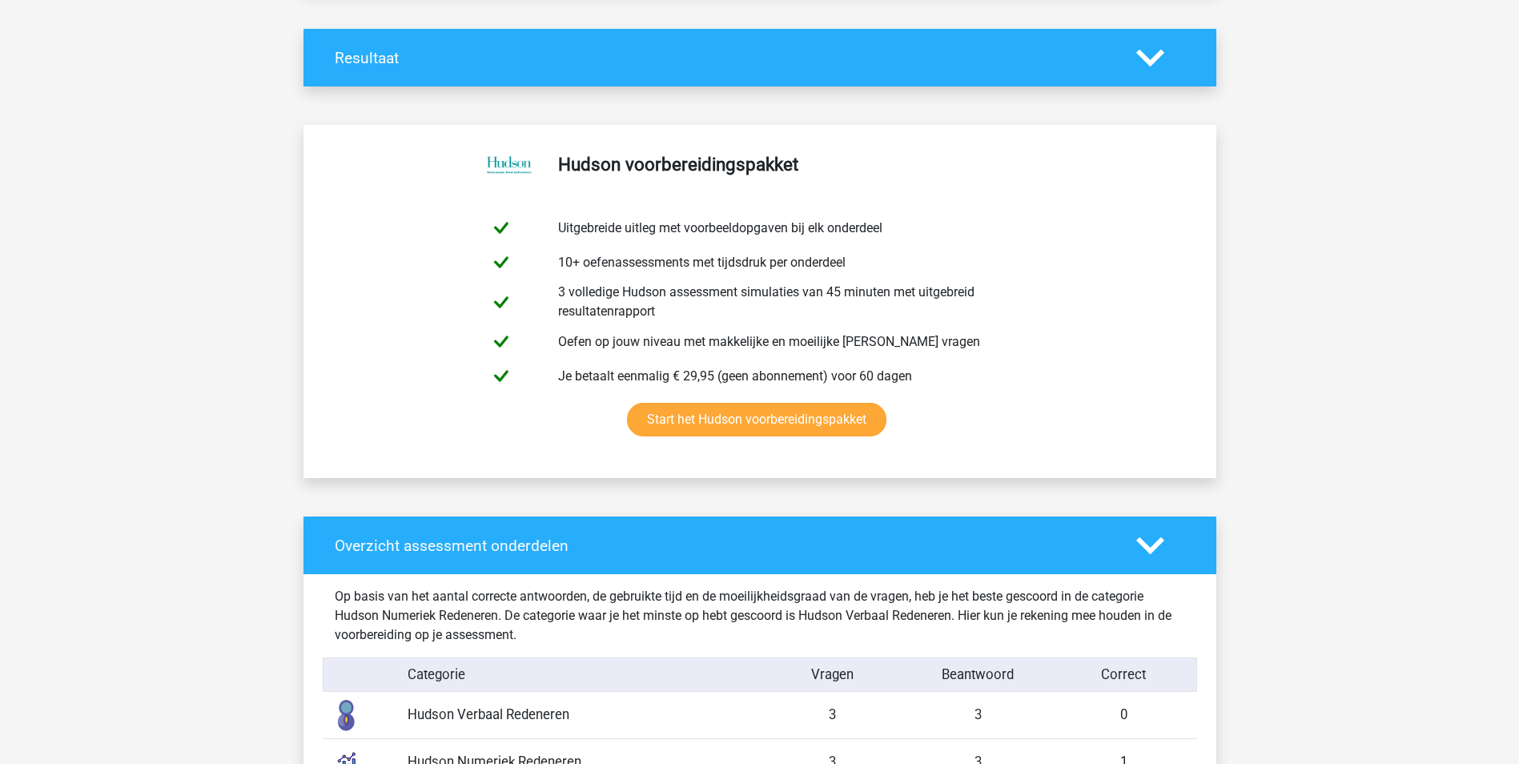
click at [1152, 60] on polygon at bounding box center [1151, 58] width 28 height 18
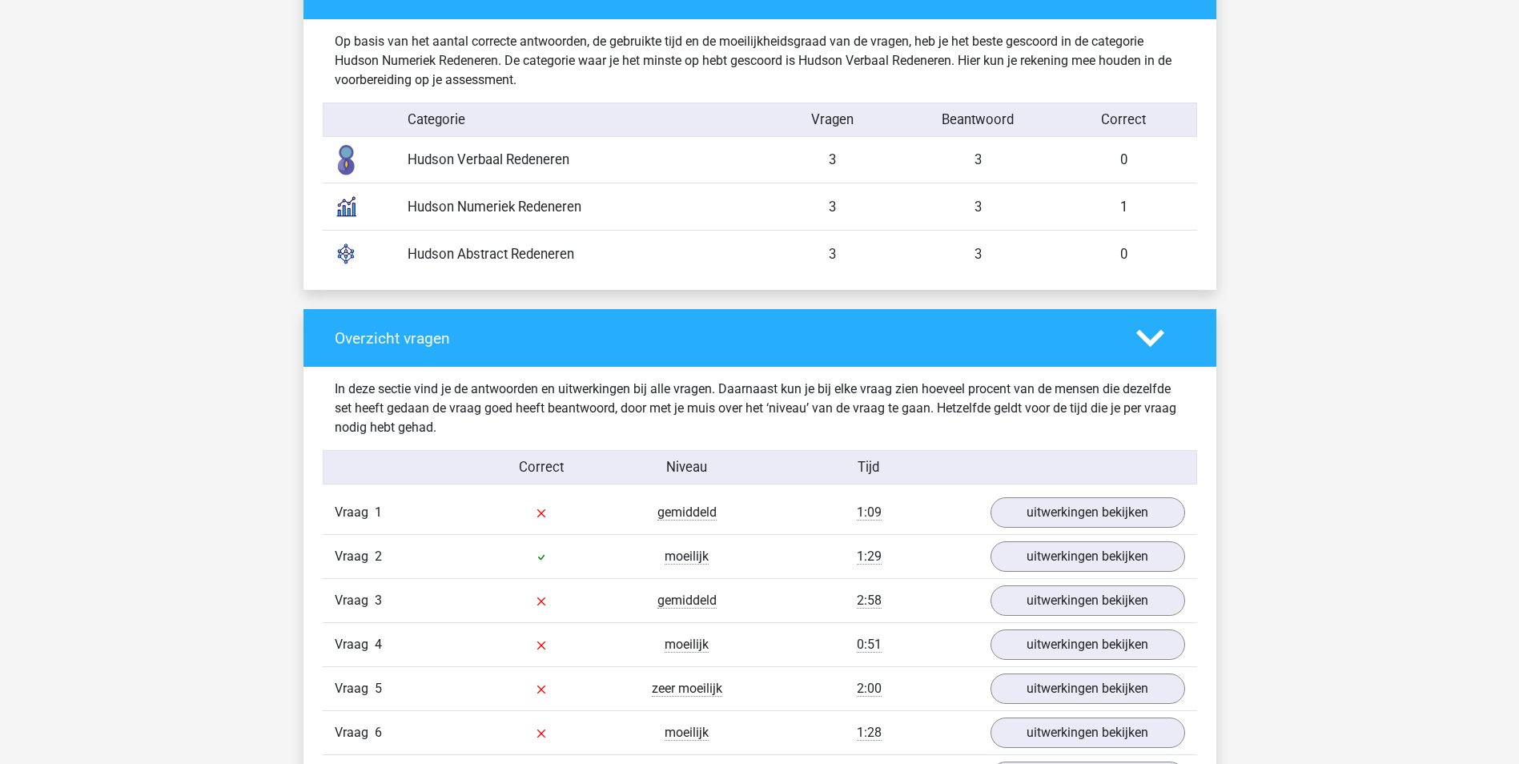
scroll to position [1362, 0]
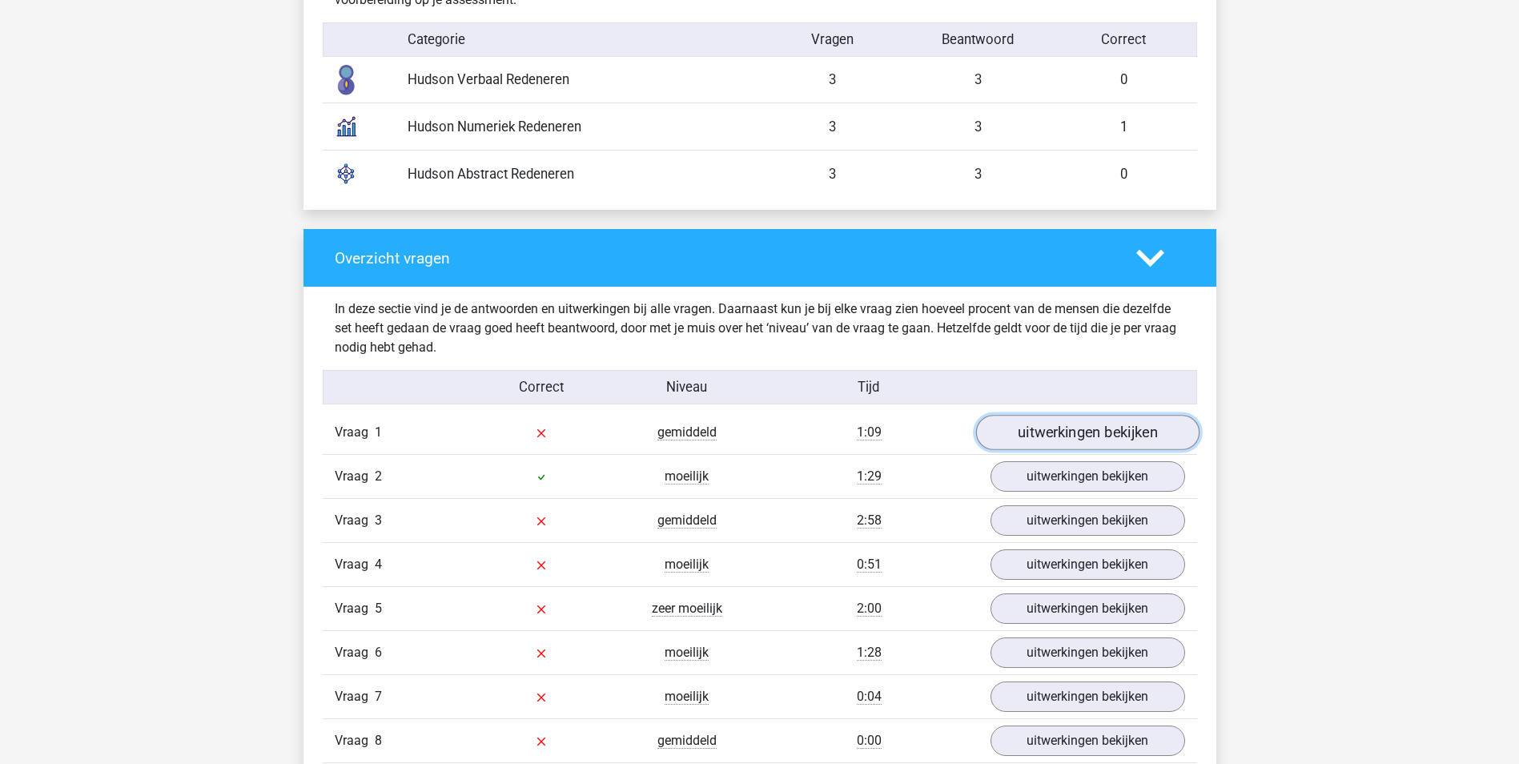
click at [1096, 433] on link "uitwerkingen bekijken" at bounding box center [1087, 432] width 223 height 35
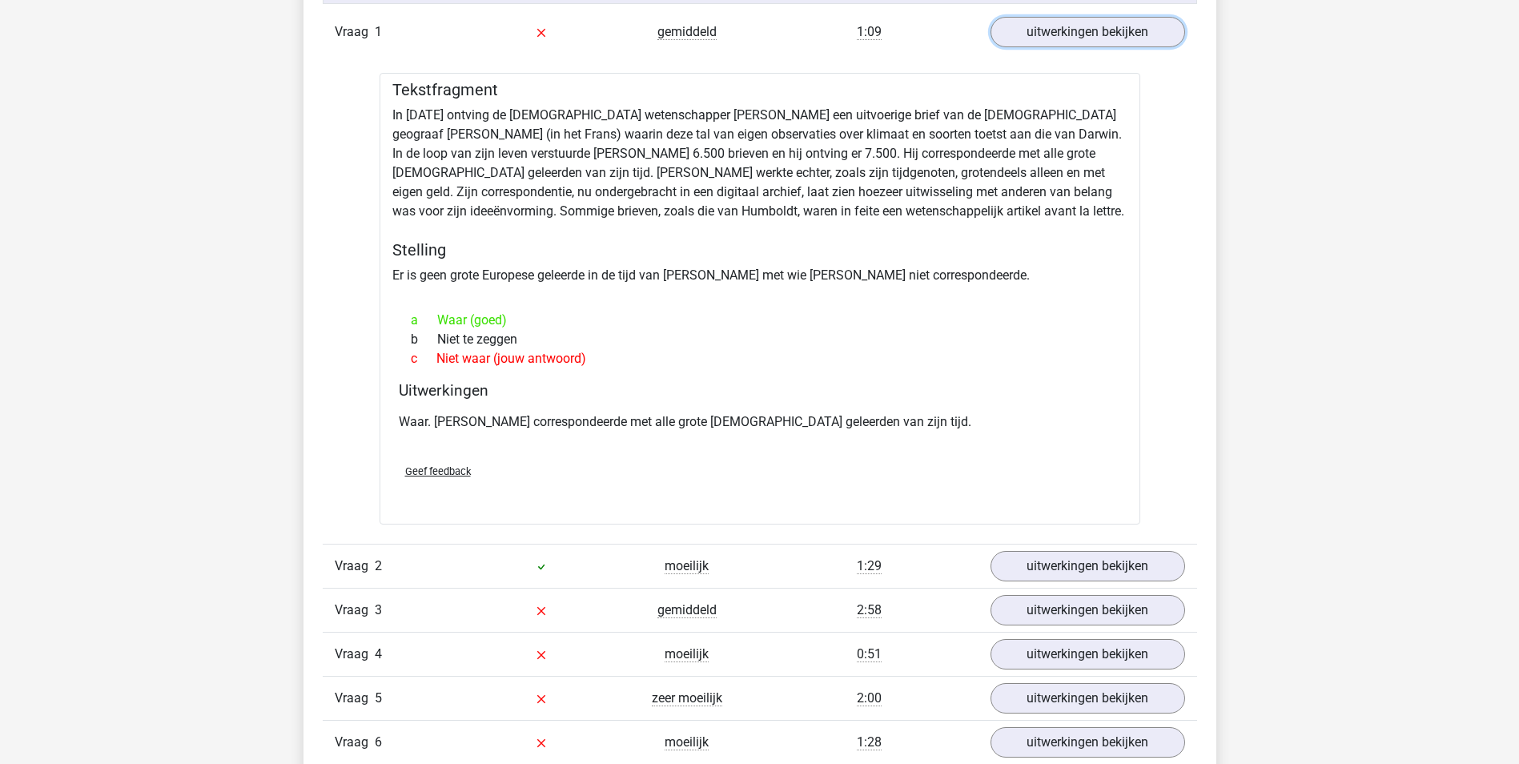
scroll to position [1922, 0]
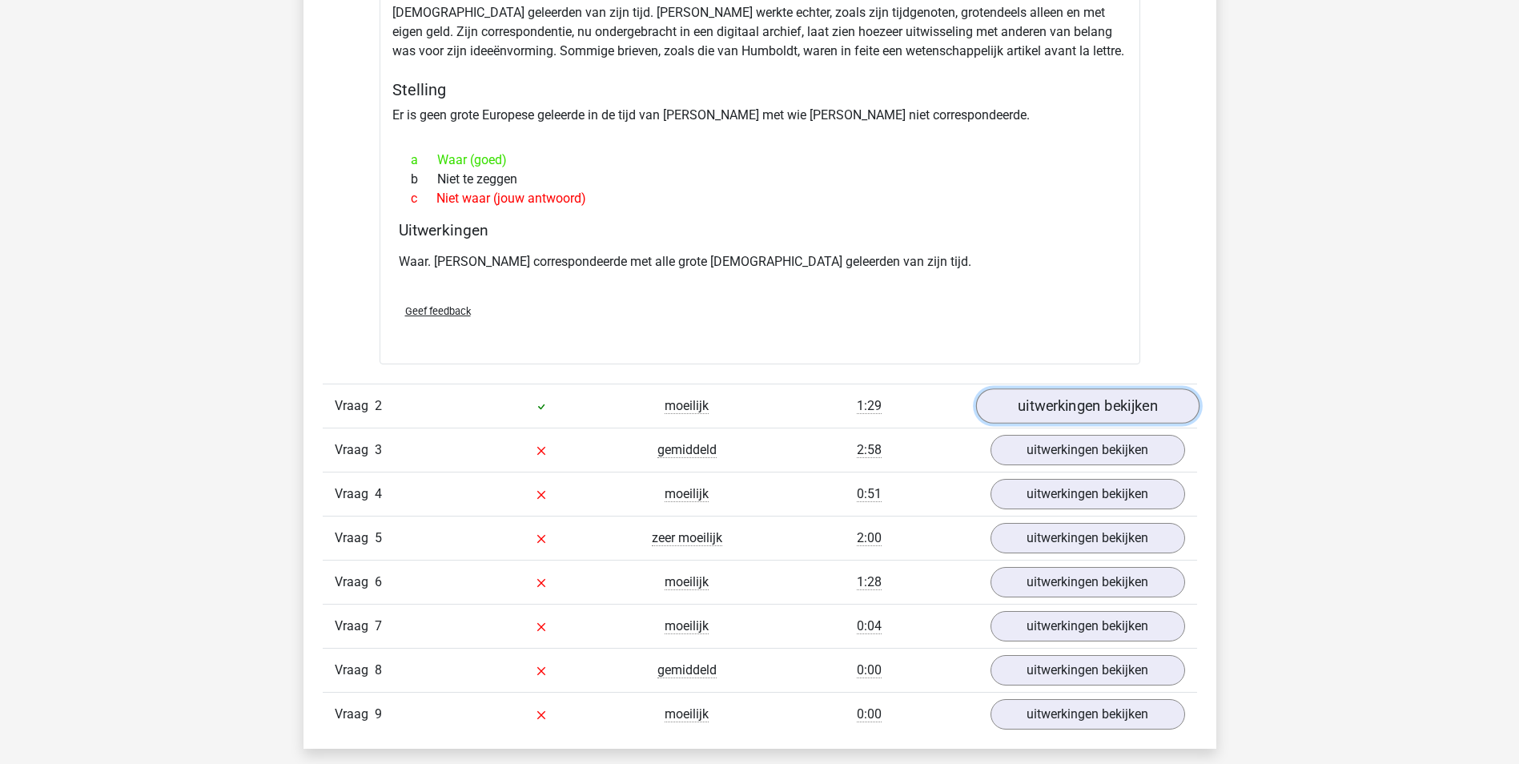
click at [1082, 415] on link "uitwerkingen bekijken" at bounding box center [1087, 406] width 223 height 35
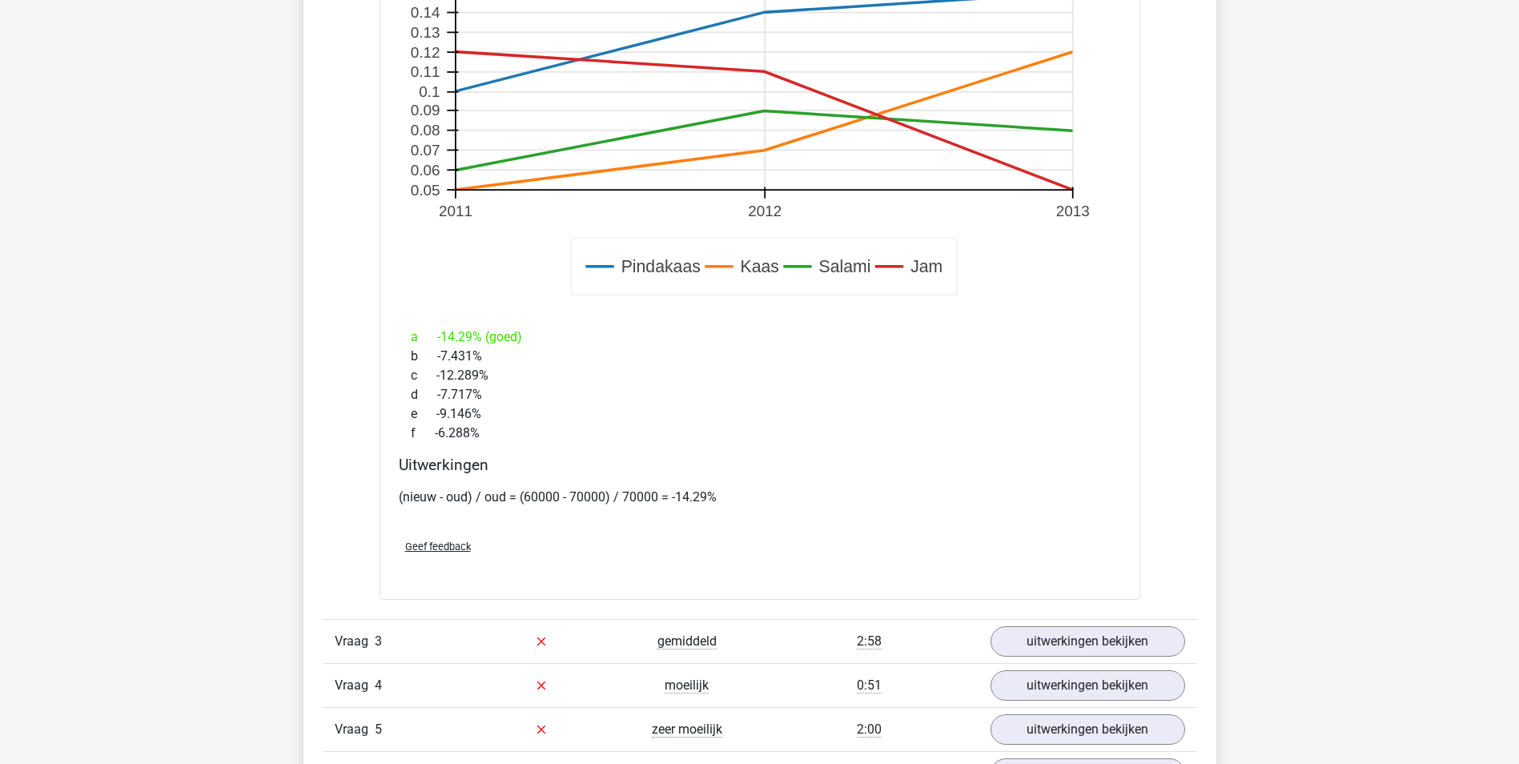
scroll to position [3044, 0]
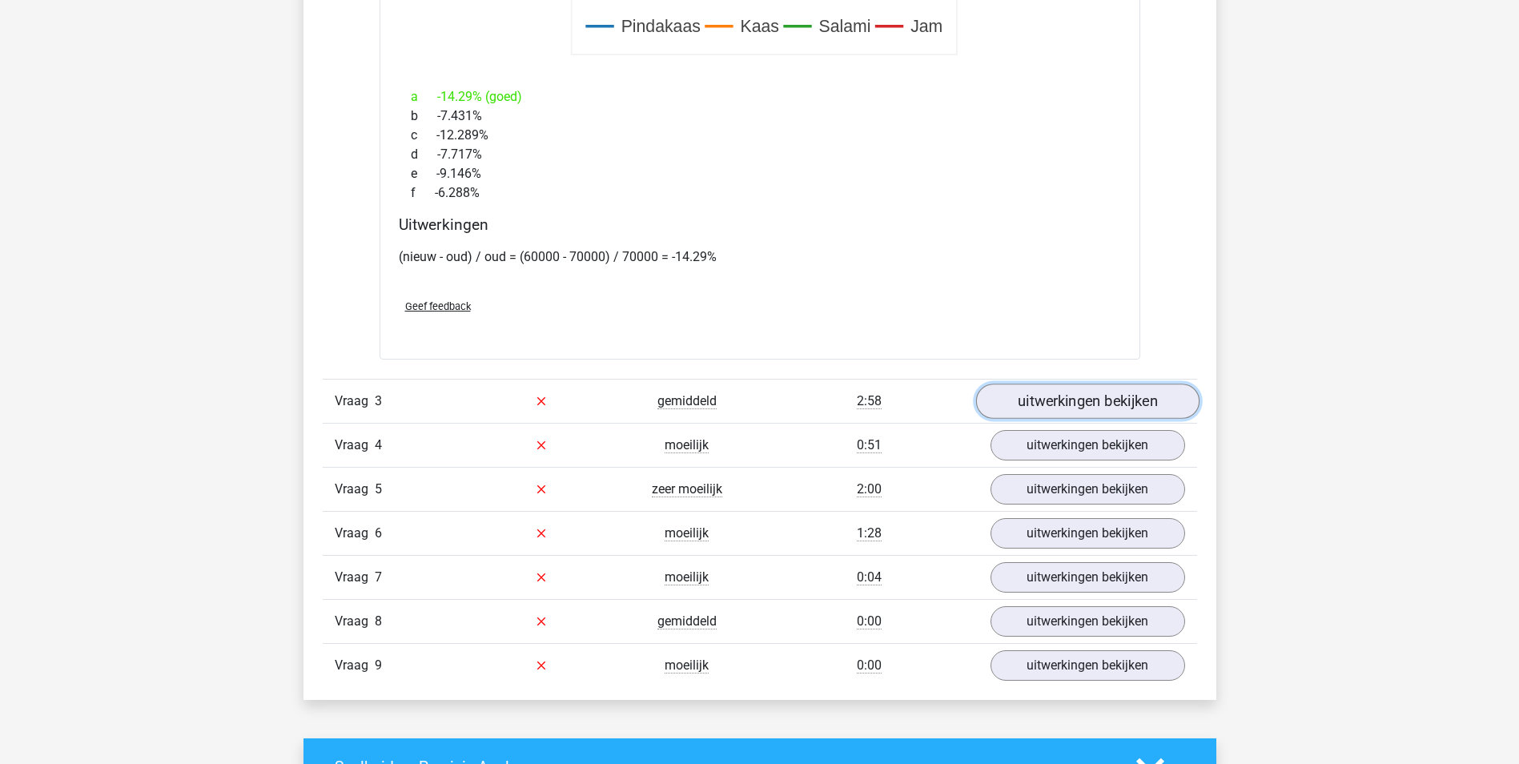
click at [1064, 405] on link "uitwerkingen bekijken" at bounding box center [1087, 401] width 223 height 35
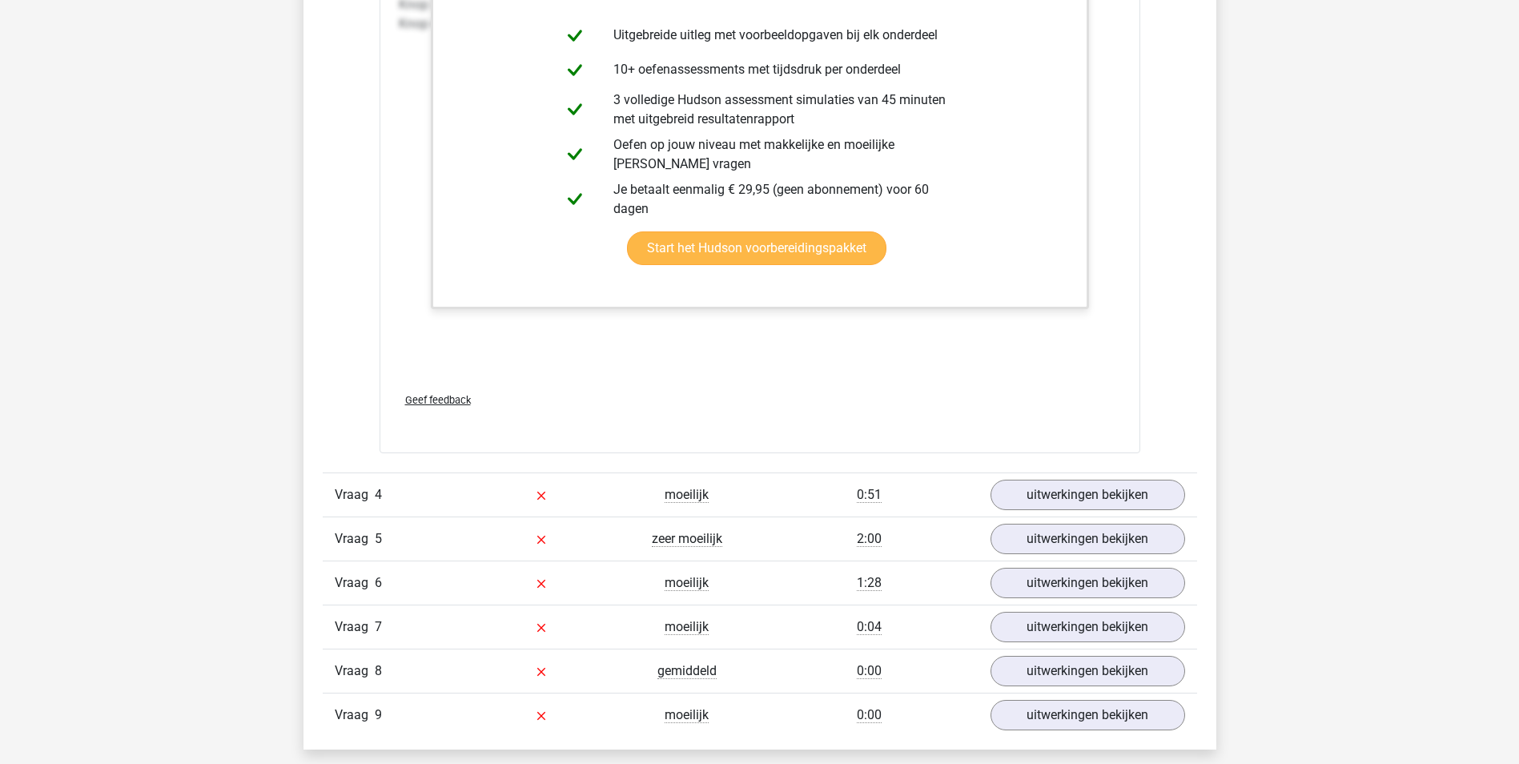
scroll to position [4485, 0]
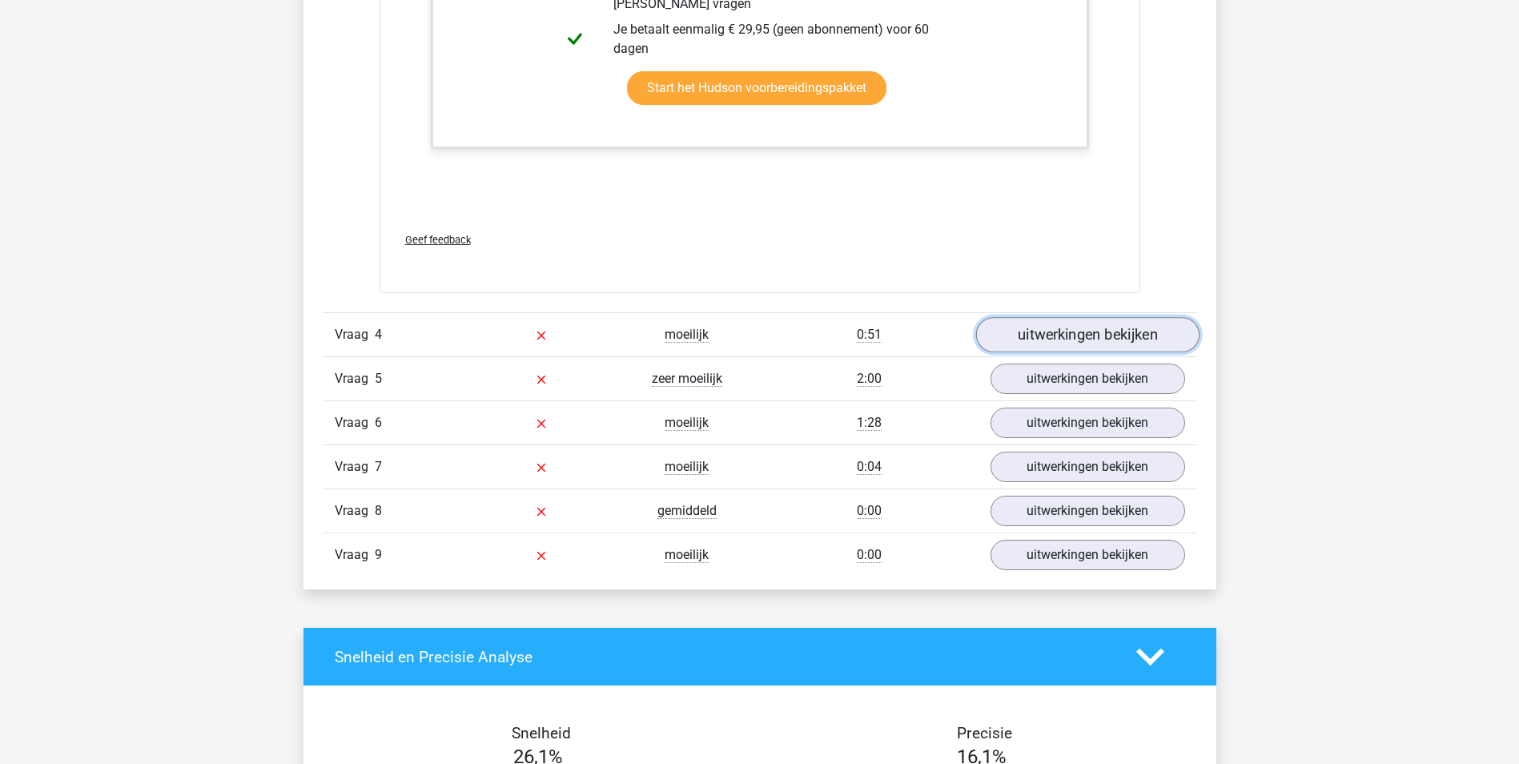
click at [1093, 331] on link "uitwerkingen bekijken" at bounding box center [1087, 334] width 223 height 35
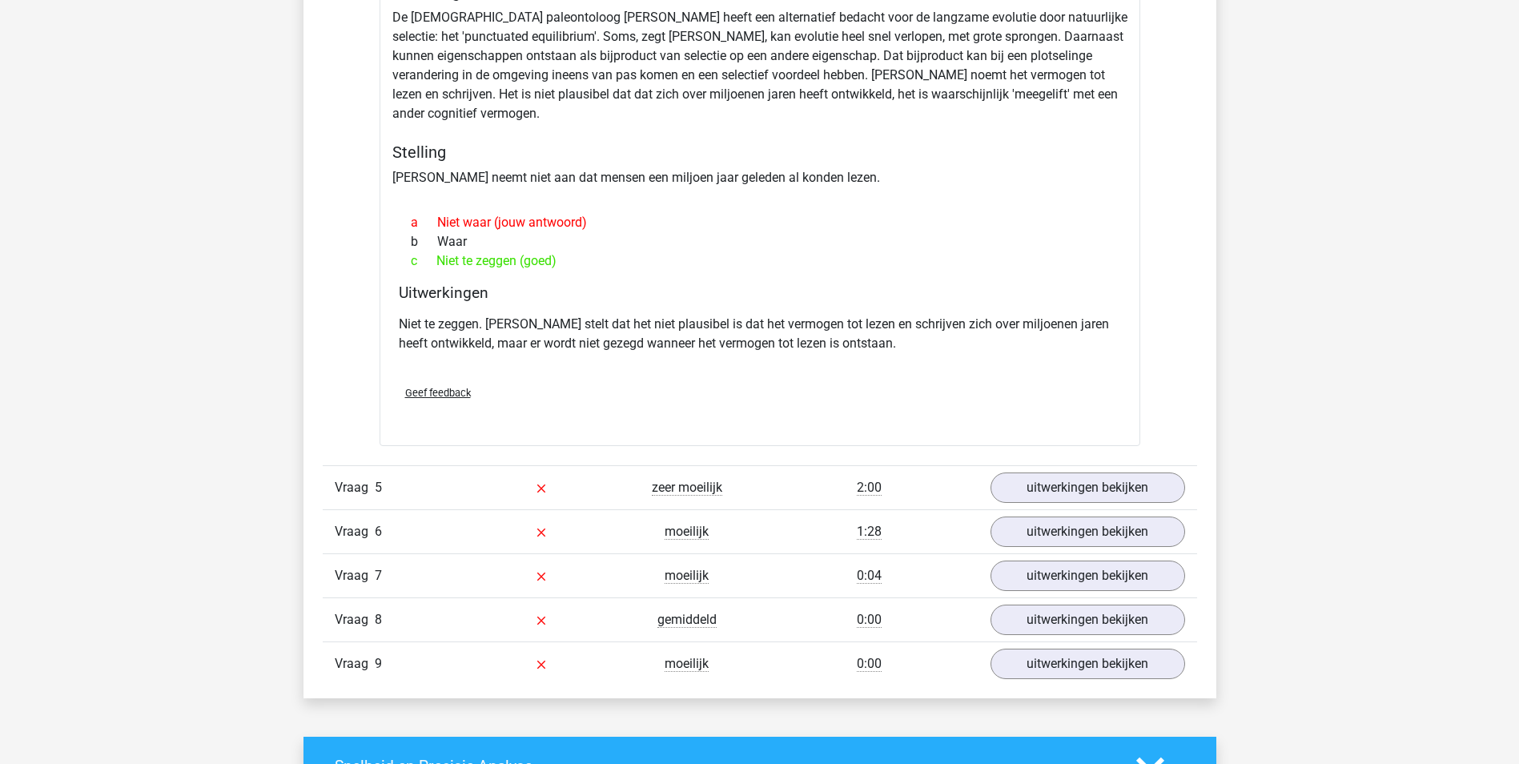
scroll to position [5046, 0]
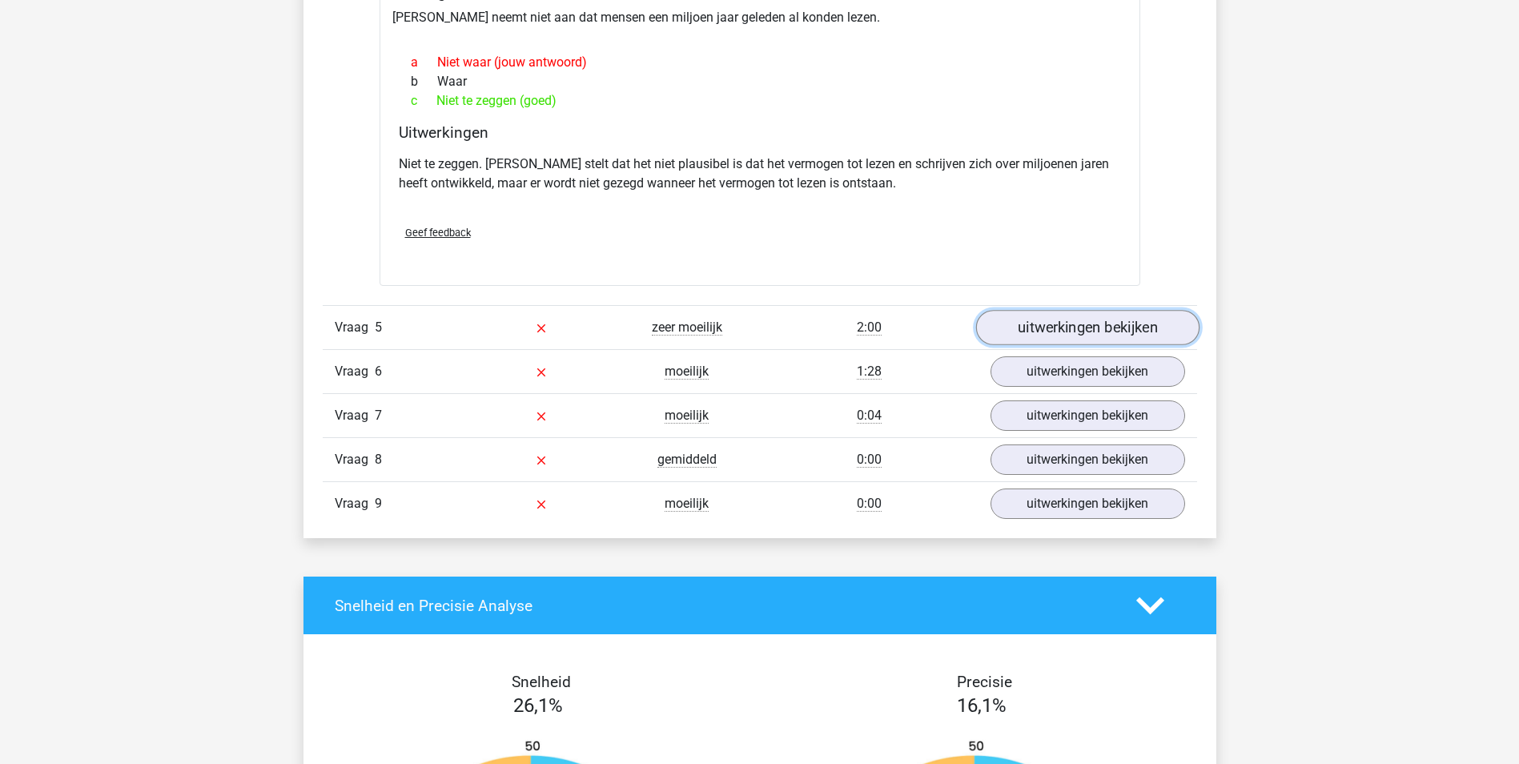
click at [1097, 325] on link "uitwerkingen bekijken" at bounding box center [1087, 328] width 223 height 35
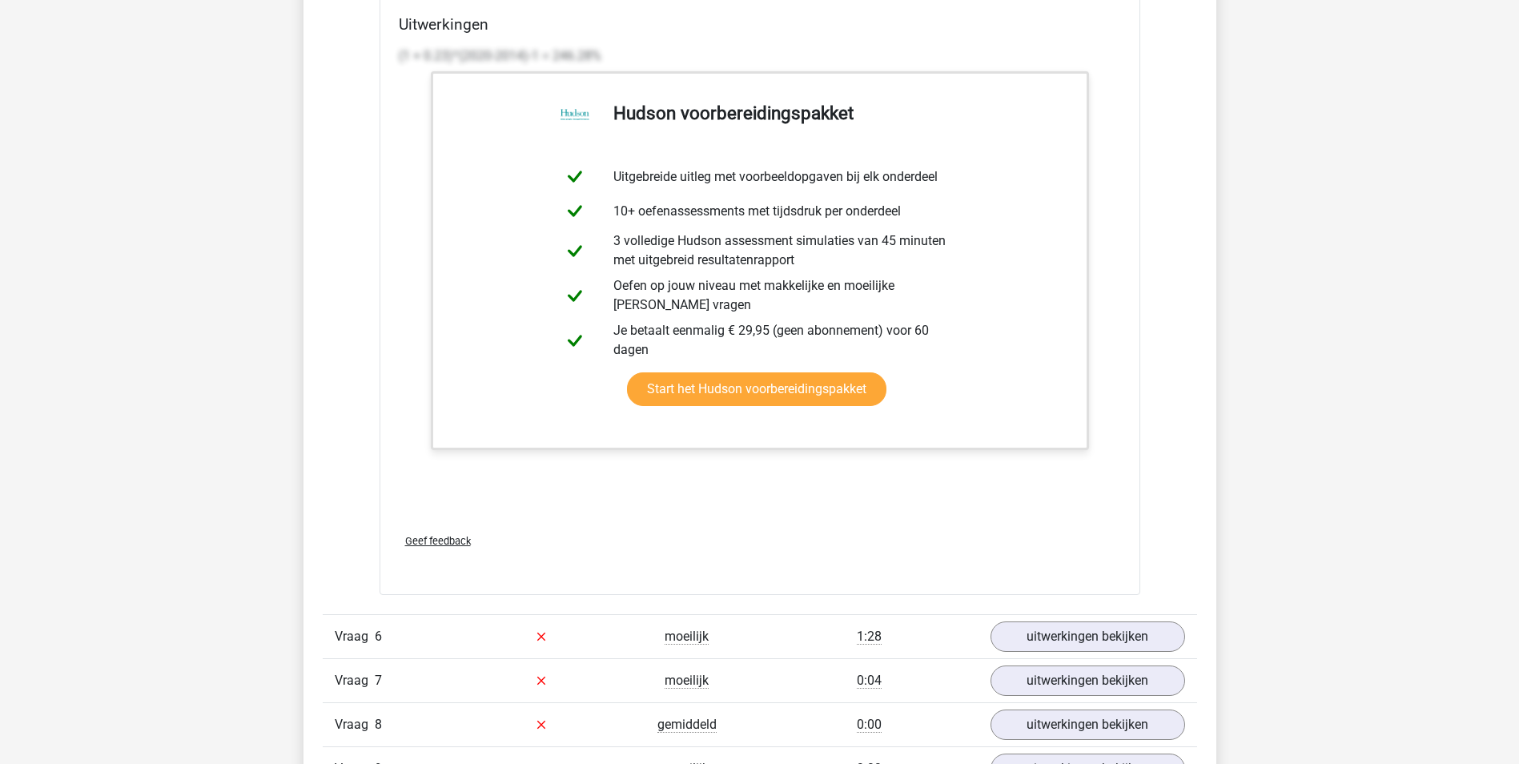
scroll to position [6488, 0]
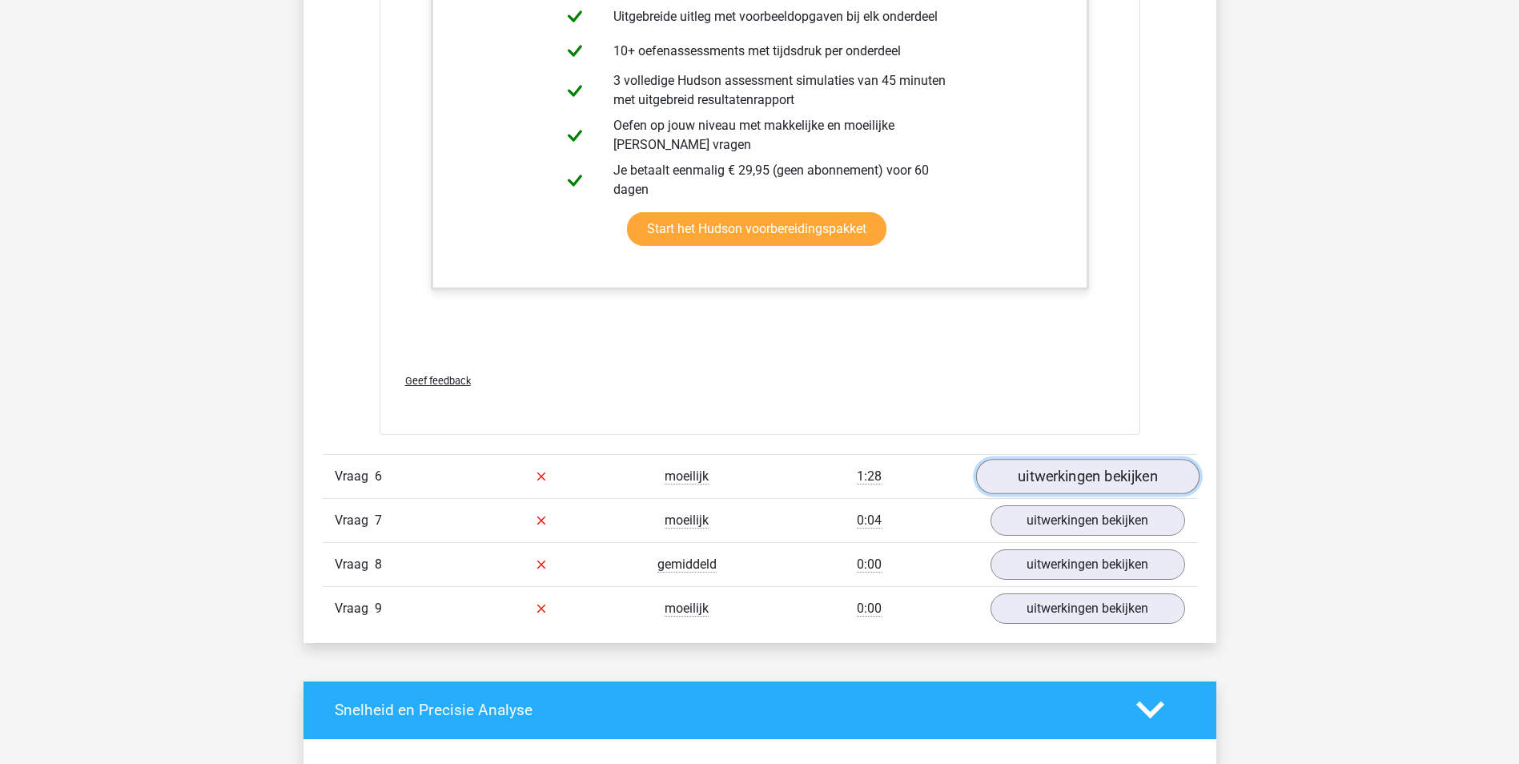
click at [1101, 483] on link "uitwerkingen bekijken" at bounding box center [1087, 476] width 223 height 35
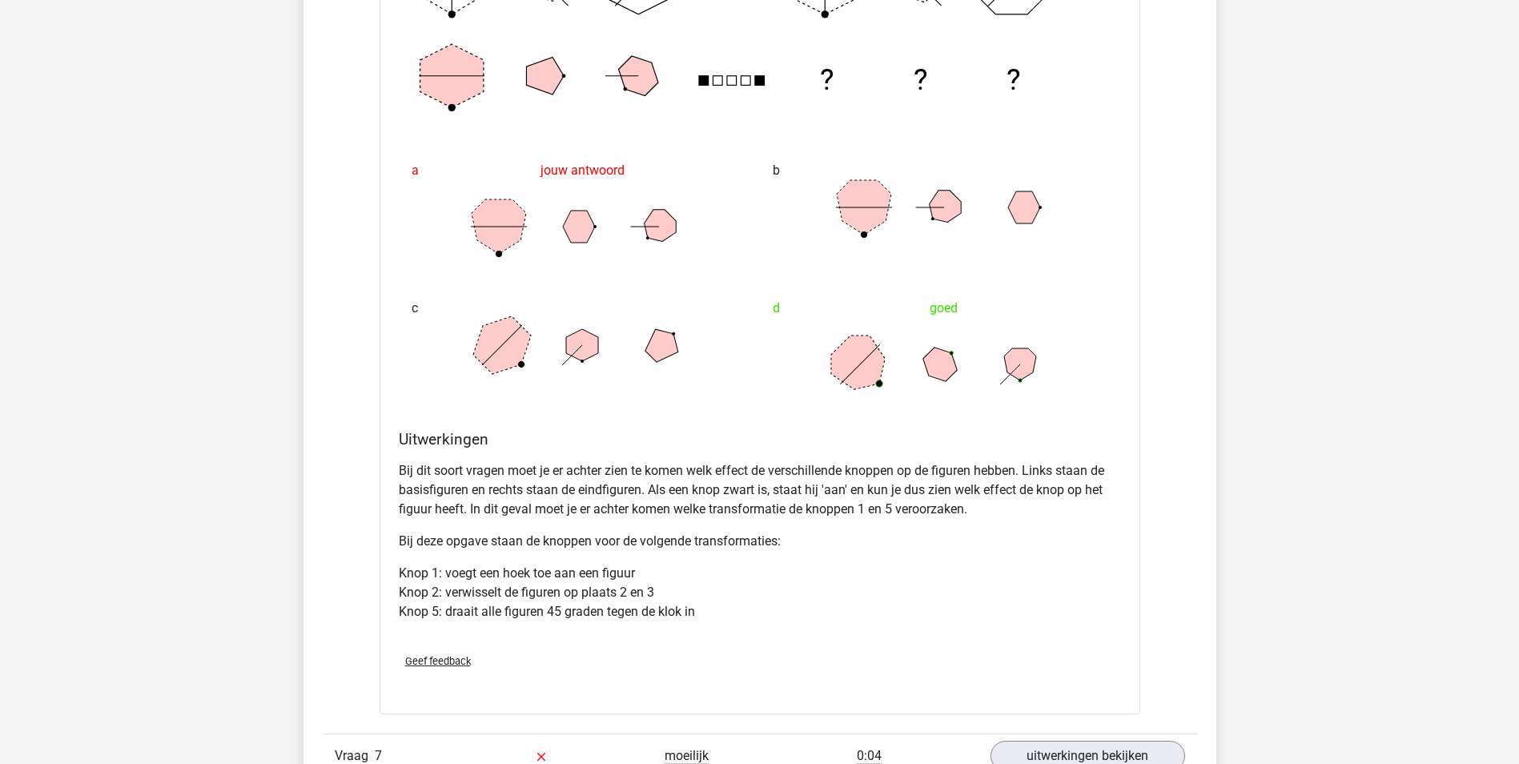
scroll to position [7689, 0]
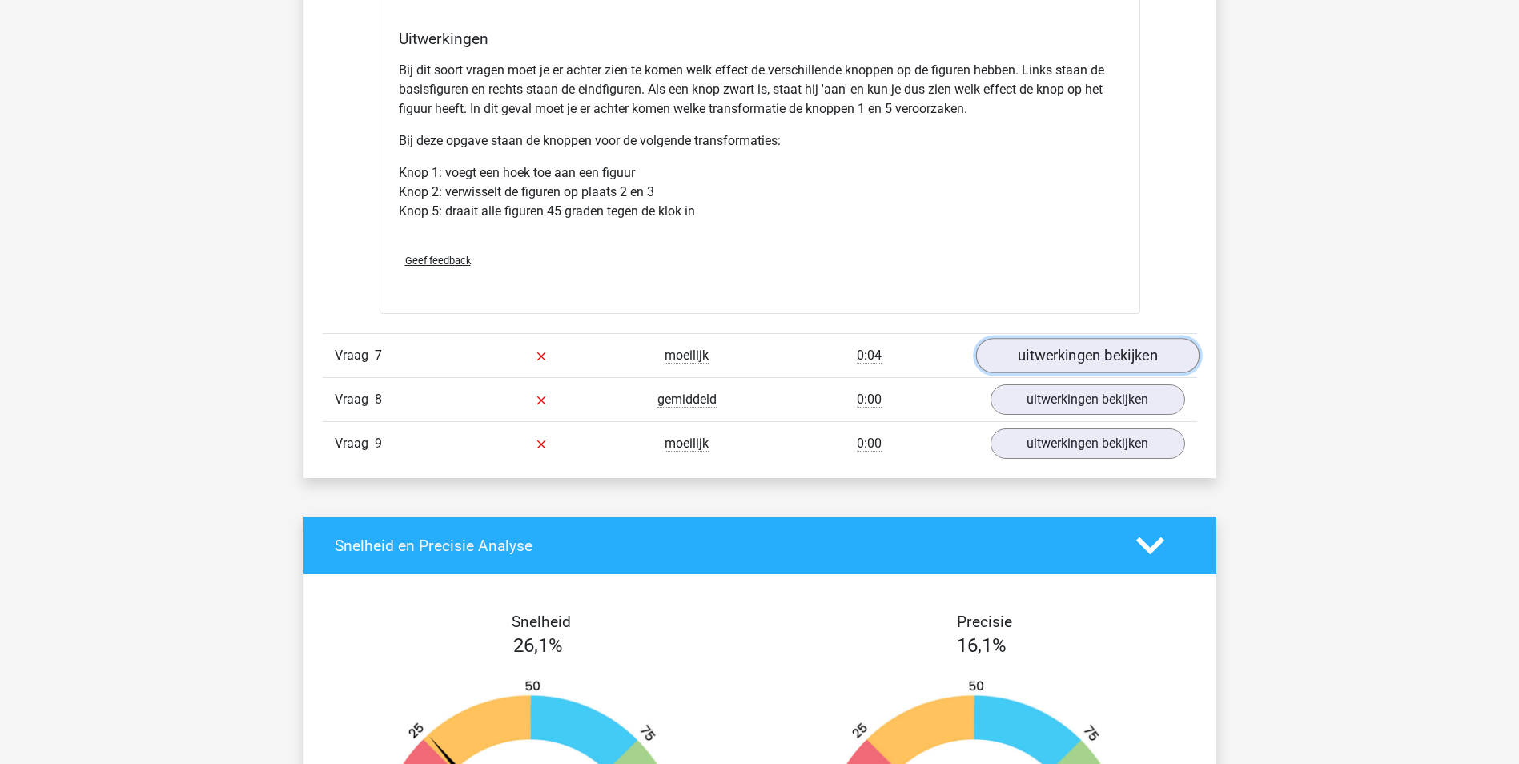
click at [1075, 359] on link "uitwerkingen bekijken" at bounding box center [1087, 355] width 223 height 35
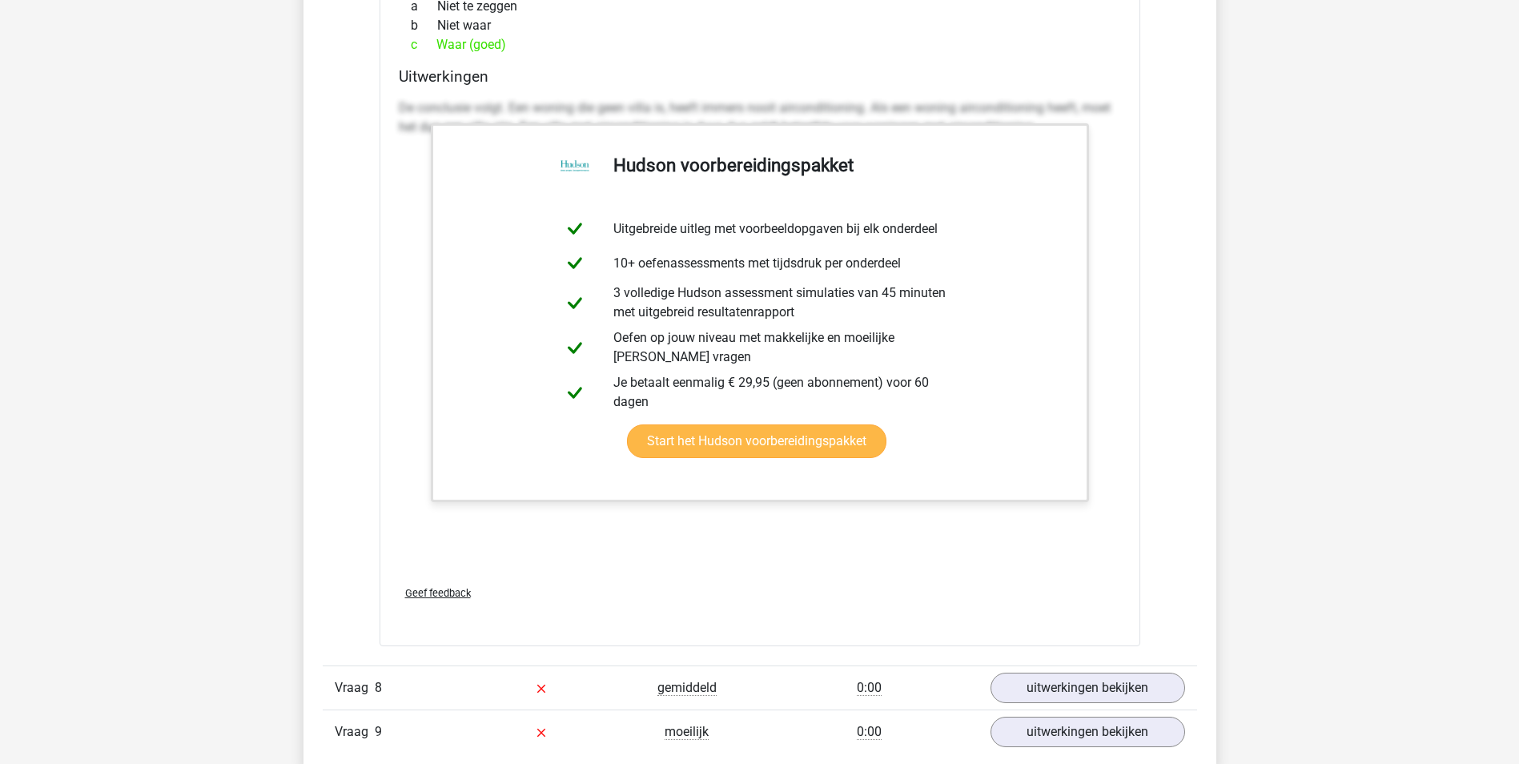
scroll to position [8330, 0]
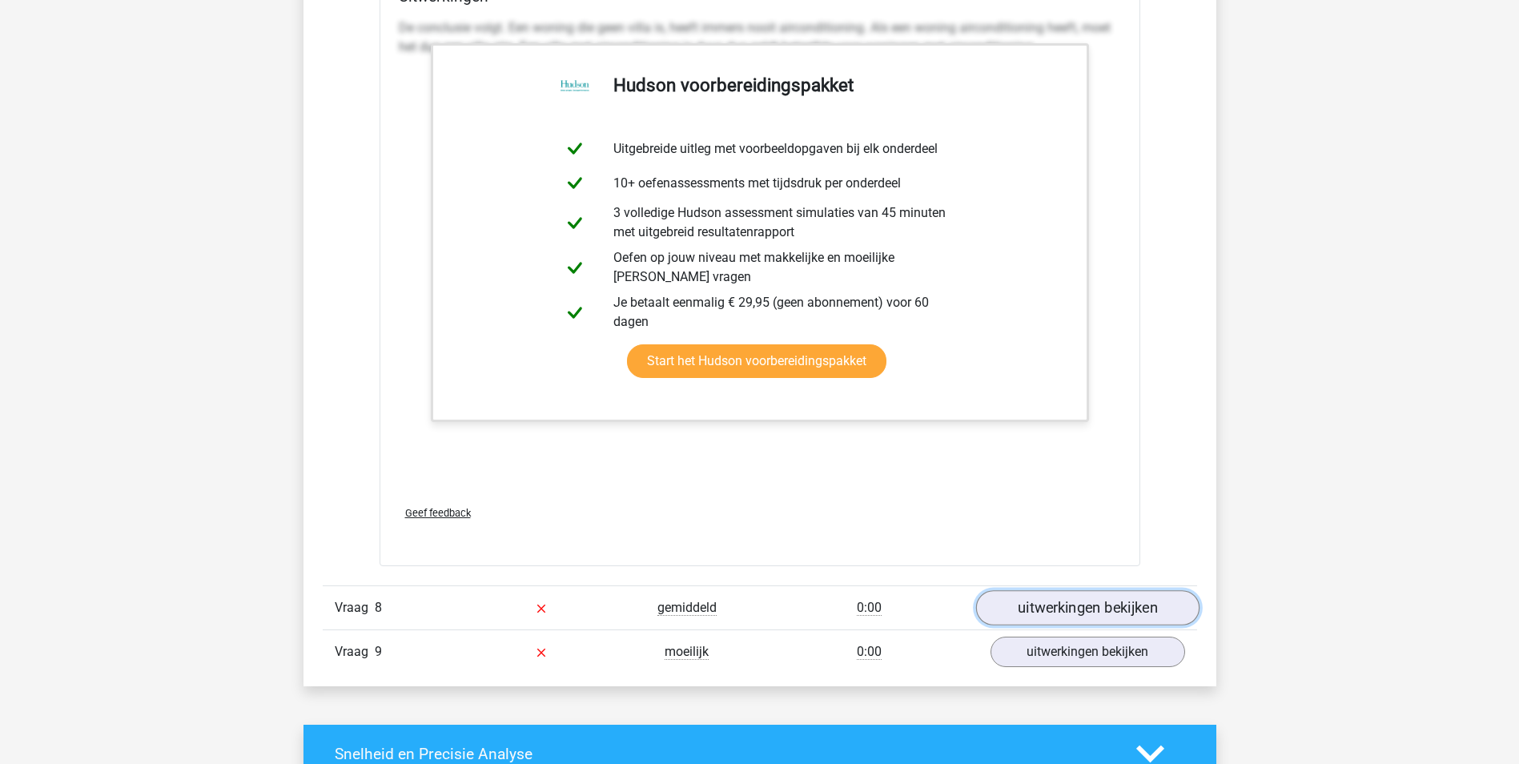
click at [1078, 613] on link "uitwerkingen bekijken" at bounding box center [1087, 608] width 223 height 35
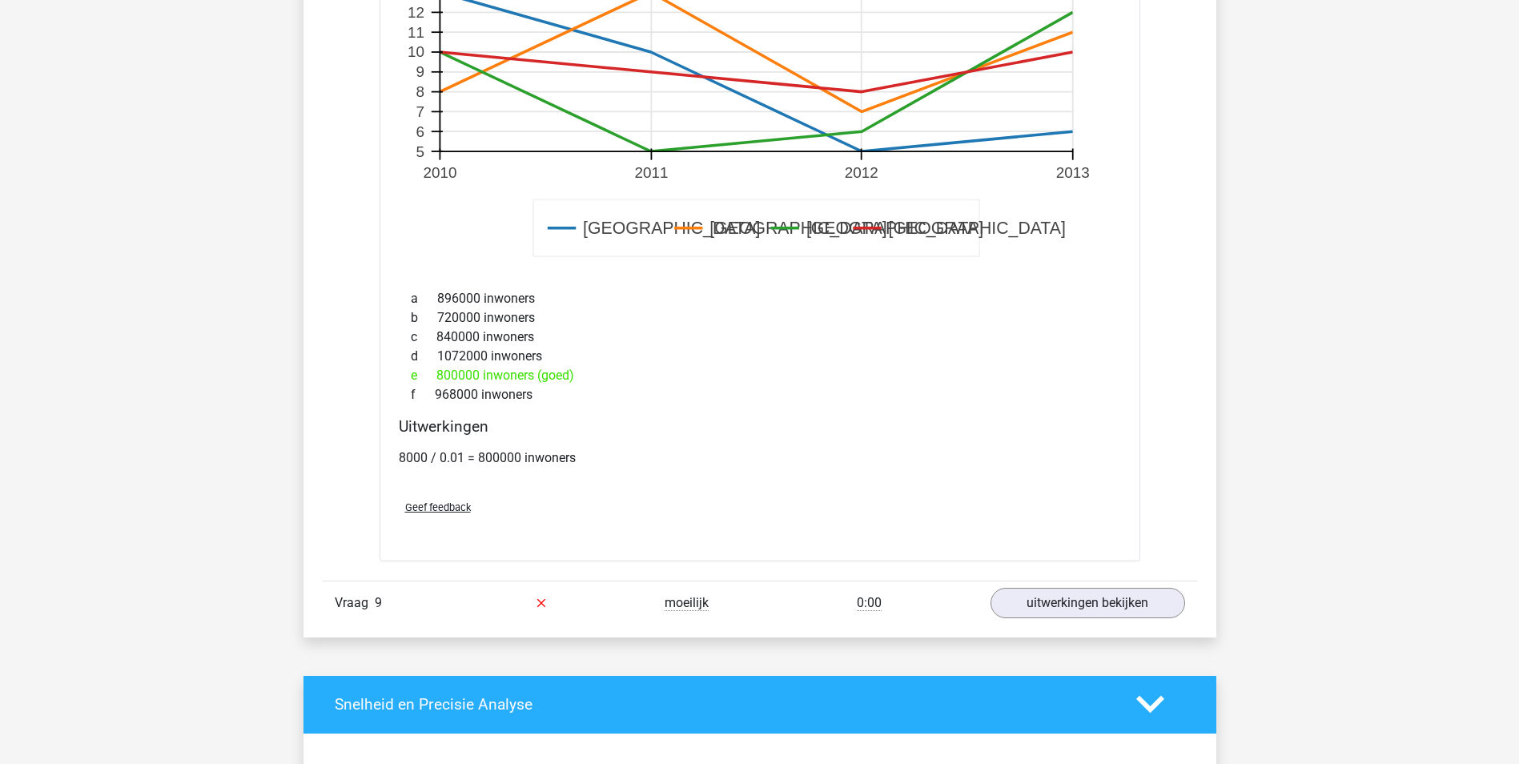
scroll to position [9611, 0]
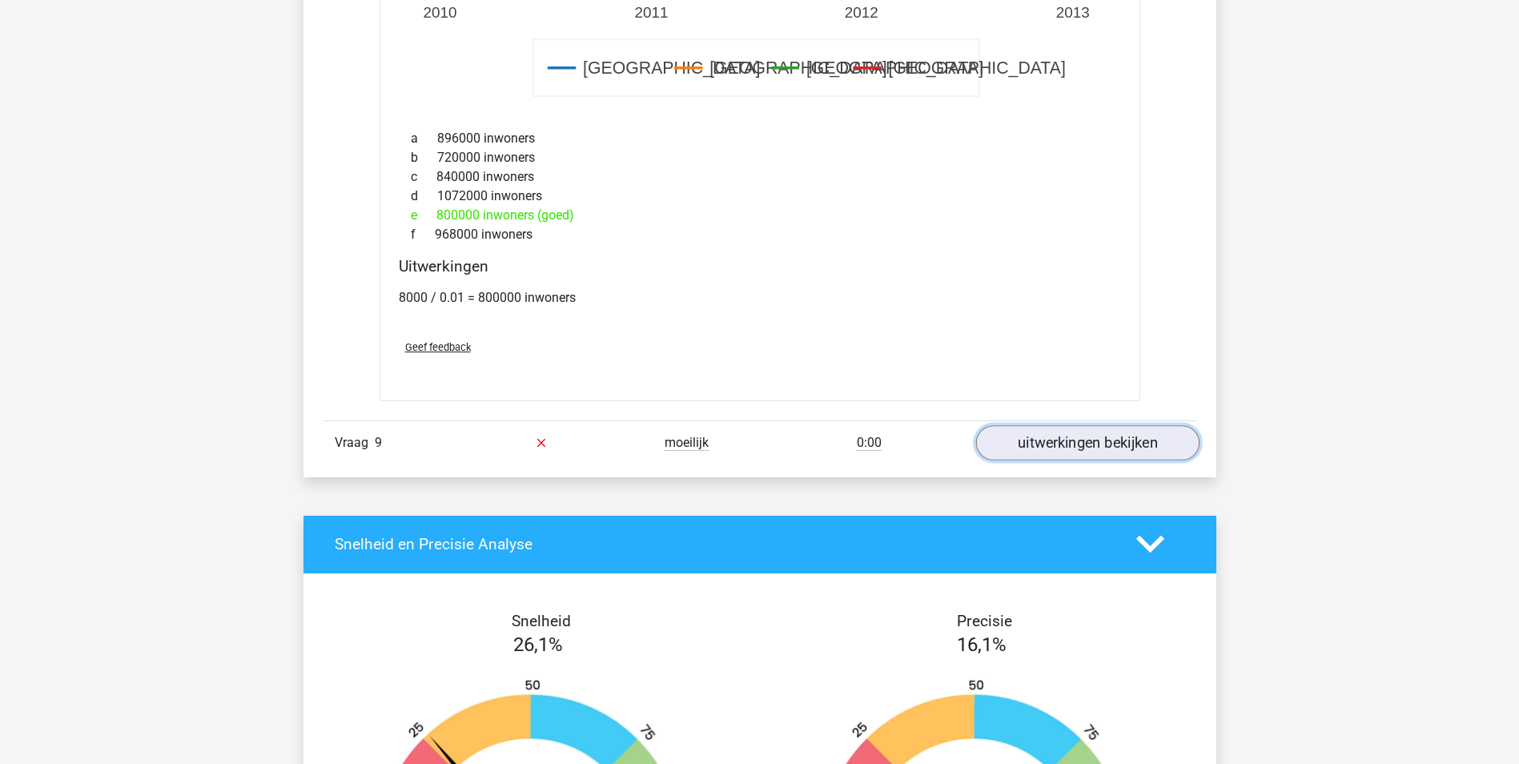
click at [1091, 442] on link "uitwerkingen bekijken" at bounding box center [1087, 442] width 223 height 35
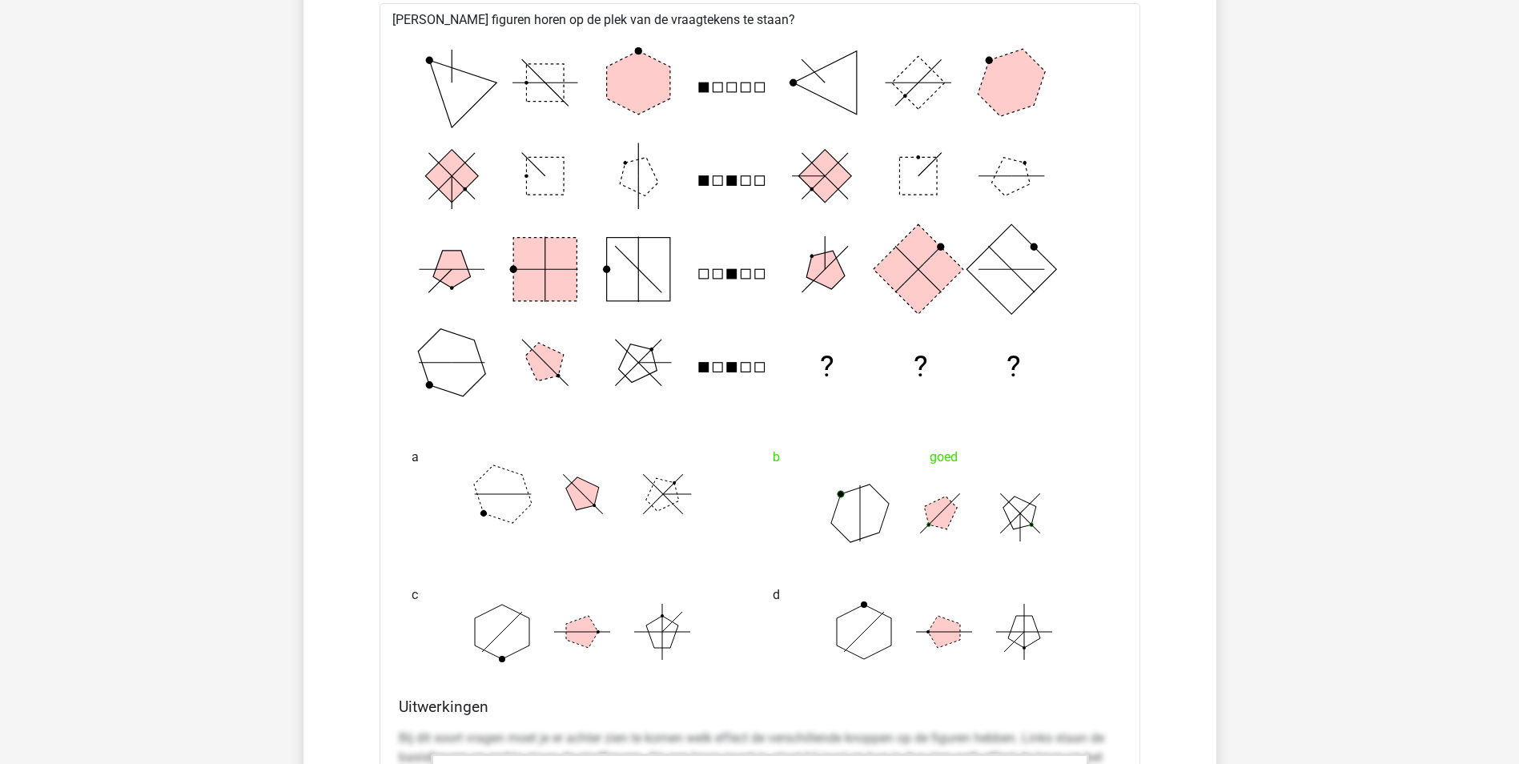
scroll to position [10012, 0]
